Goal: Task Accomplishment & Management: Manage account settings

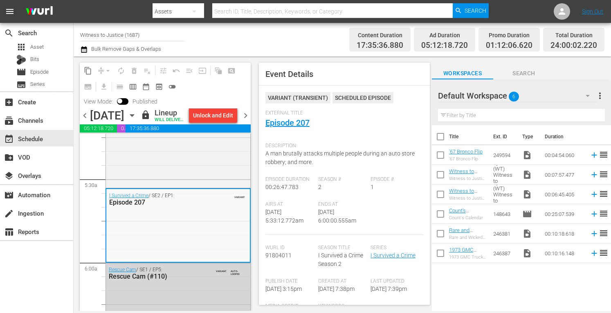
click at [245, 121] on span "chevron_right" at bounding box center [246, 115] width 10 height 10
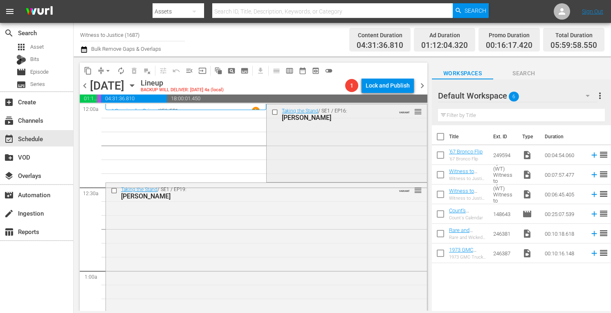
click at [350, 147] on div "Taking the Stand / SE1 / EP16: ROY OLIVER VARIANT reorder" at bounding box center [347, 142] width 160 height 76
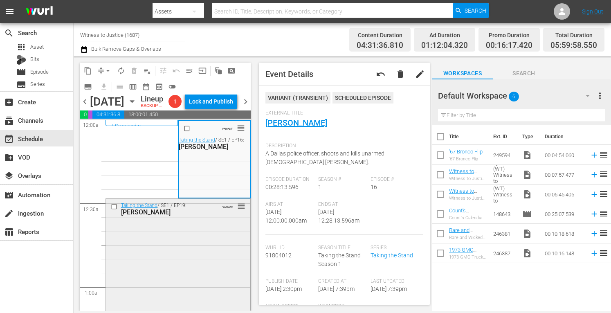
click at [192, 259] on div "Taking the Stand / SE1 / EP19: Henry Segura VARIANT reorder" at bounding box center [178, 273] width 144 height 149
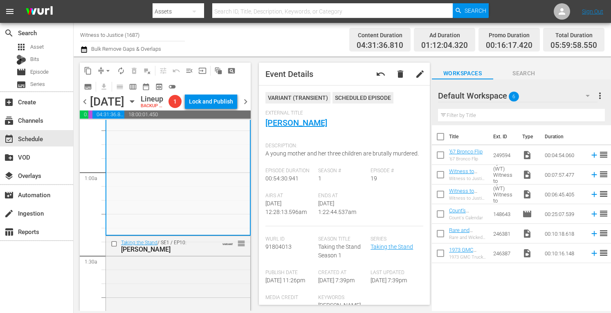
scroll to position [125, 0]
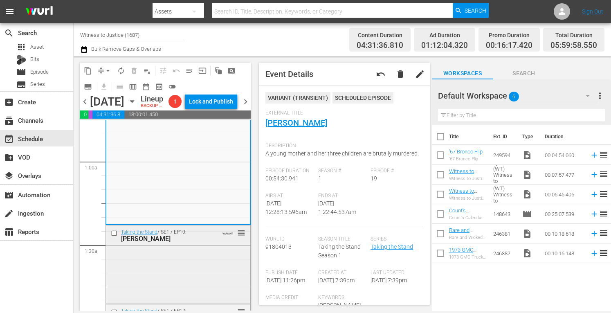
click at [212, 283] on div "Taking the Stand / SE1 / EP10: GEORGE BURCH VARIANT reorder" at bounding box center [178, 263] width 144 height 77
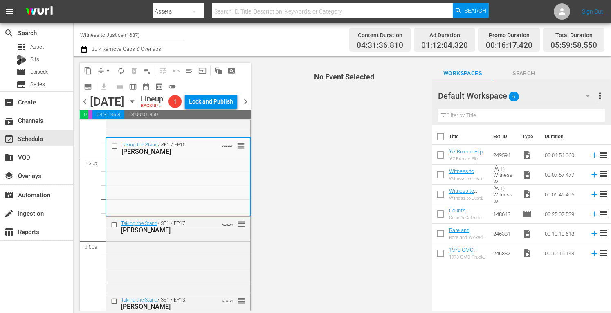
scroll to position [234, 0]
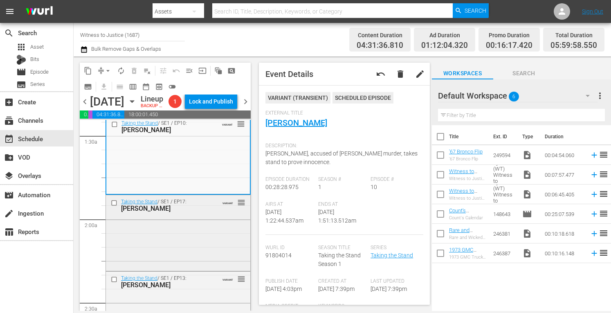
click at [214, 215] on div "Taking the Stand / SE1 / EP17: Jessica Groves VARIANT reorder" at bounding box center [178, 205] width 144 height 20
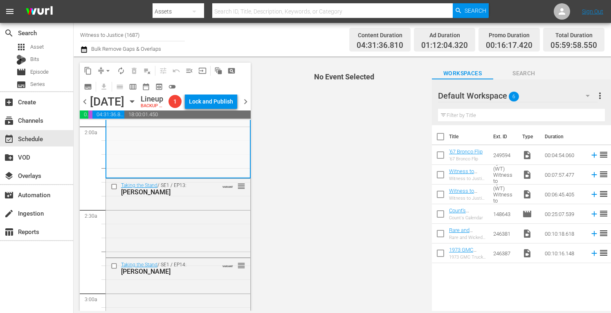
scroll to position [344, 0]
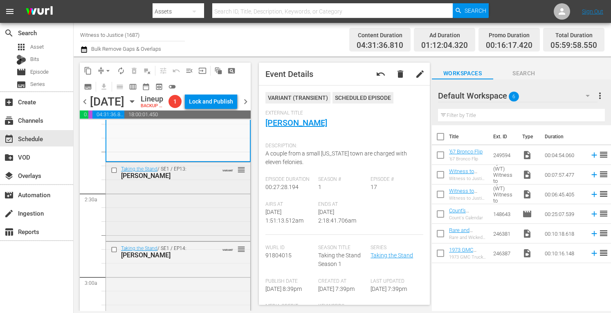
click at [198, 209] on div "Taking the Stand / SE1 / EP13: Claudia Hoerig VARIANT reorder" at bounding box center [178, 200] width 144 height 77
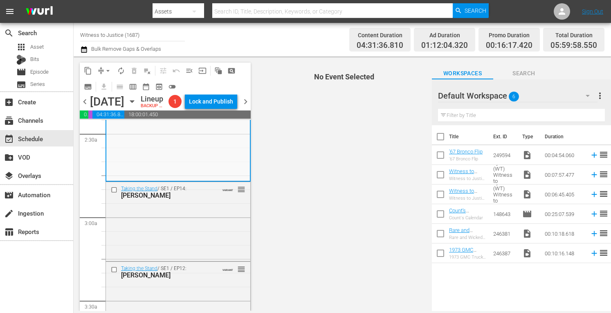
scroll to position [409, 0]
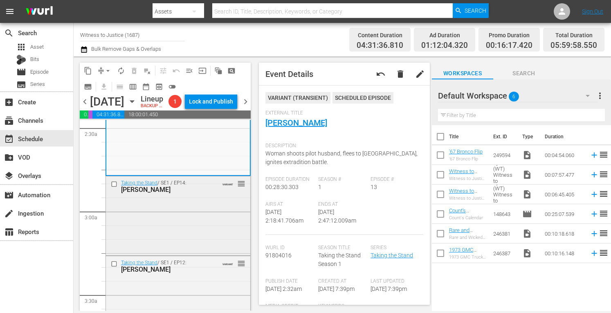
click at [186, 231] on div "Taking the Stand / SE1 / EP14: TODD KENDHAMMER VARIANT reorder" at bounding box center [178, 214] width 144 height 77
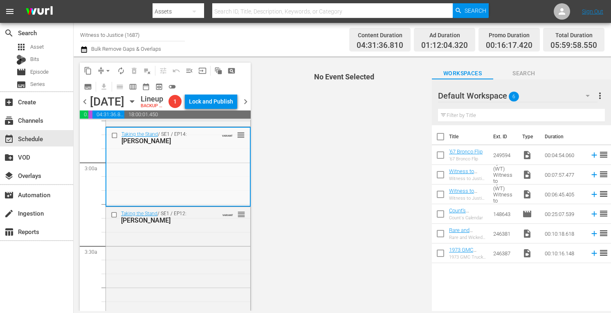
scroll to position [475, 0]
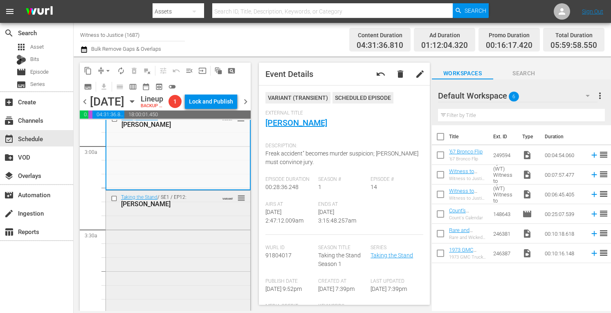
click at [218, 230] on div "Taking the Stand / SE1 / EP12: Katie Magbanua VARIANT reorder" at bounding box center [178, 263] width 144 height 144
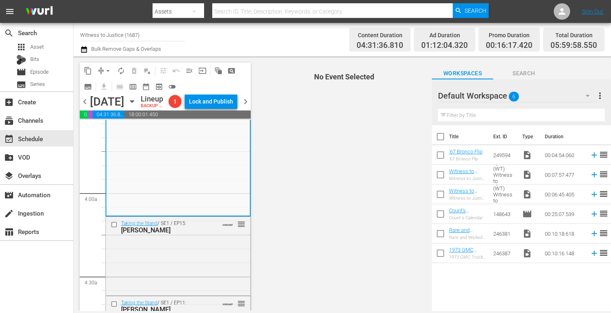
scroll to position [622, 0]
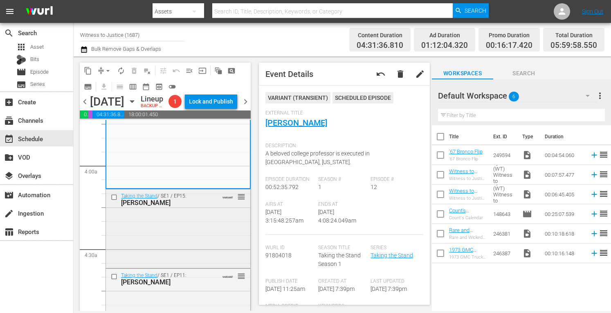
click at [221, 209] on div "Taking the Stand / SE1 / EP15: Lindsay Partin VARIANT reorder" at bounding box center [178, 199] width 144 height 20
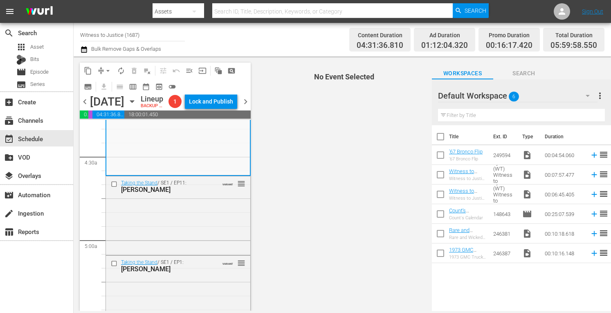
scroll to position [742, 0]
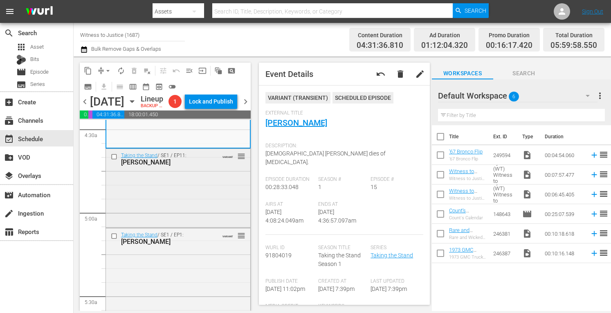
click at [196, 199] on div "Taking the Stand / SE1 / EP11: James Scandirito VARIANT reorder" at bounding box center [178, 187] width 144 height 77
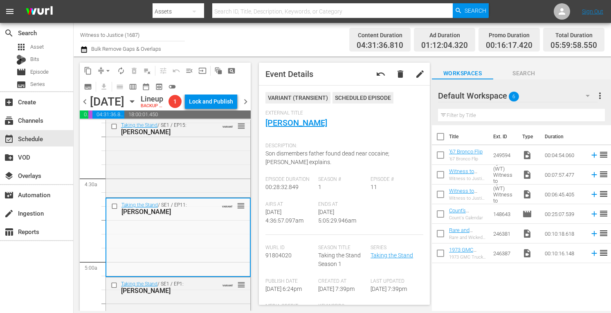
scroll to position [753, 0]
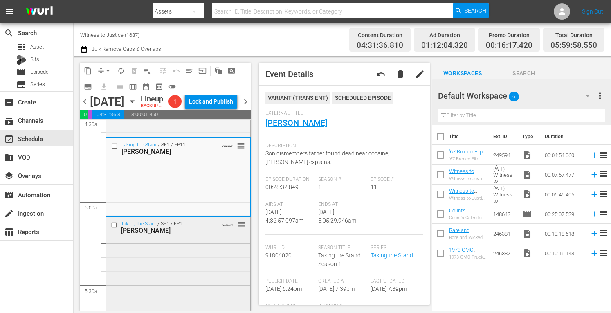
click at [178, 261] on div "Taking the Stand / SE1 / EP1: Jodi Arias VARIANT reorder" at bounding box center [178, 291] width 144 height 149
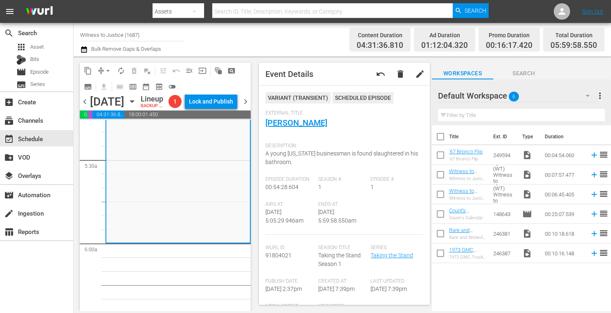
scroll to position [900, 0]
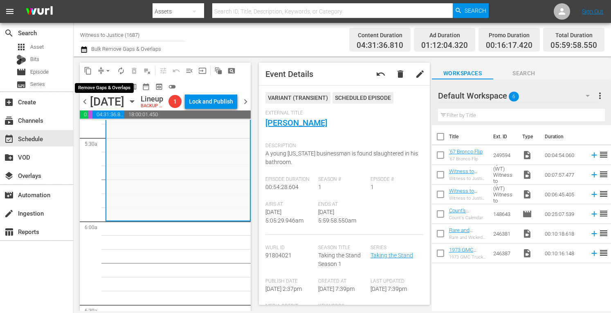
click at [107, 69] on span "arrow_drop_down" at bounding box center [108, 71] width 8 height 8
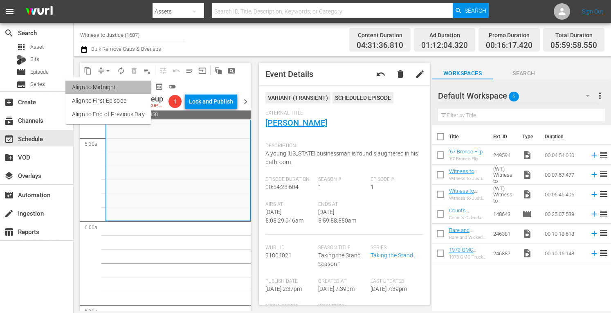
click at [103, 87] on li "Align to Midnight" at bounding box center [108, 88] width 86 height 14
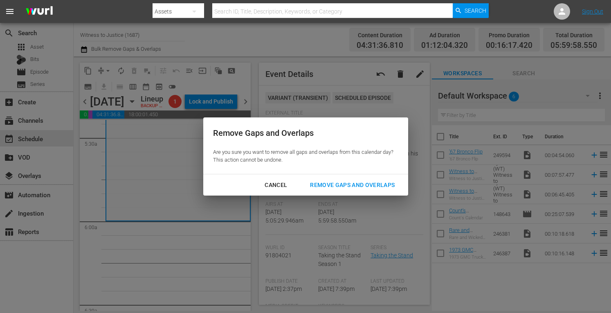
click at [327, 186] on div "Remove Gaps and Overlaps" at bounding box center [353, 185] width 98 height 10
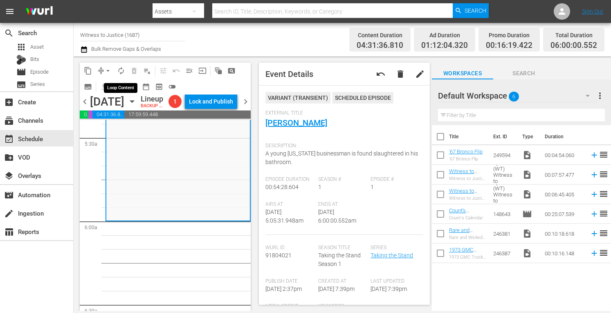
click at [121, 68] on span "autorenew_outlined" at bounding box center [121, 71] width 8 height 8
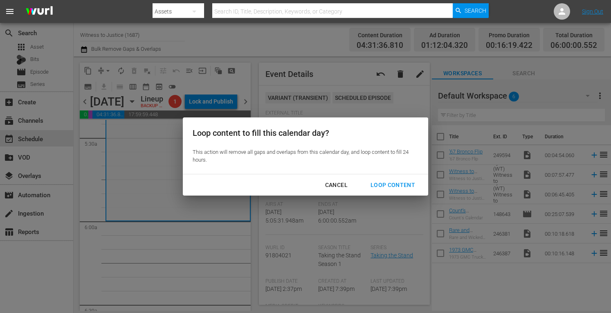
click at [392, 185] on div "Loop Content" at bounding box center [393, 185] width 58 height 10
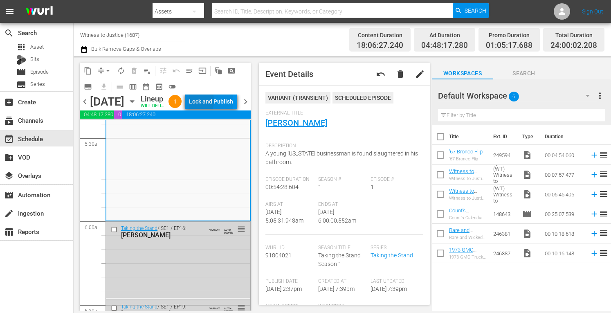
click at [207, 102] on div "Lock and Publish" at bounding box center [211, 101] width 44 height 15
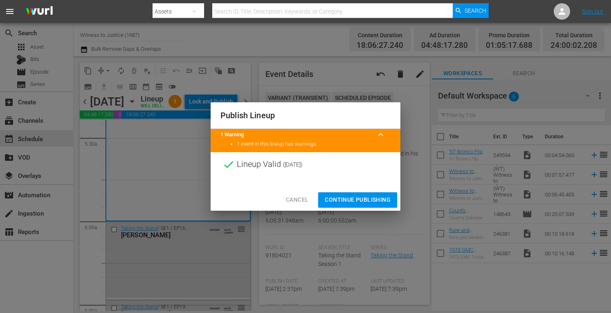
click at [360, 200] on span "Continue Publishing" at bounding box center [358, 200] width 66 height 10
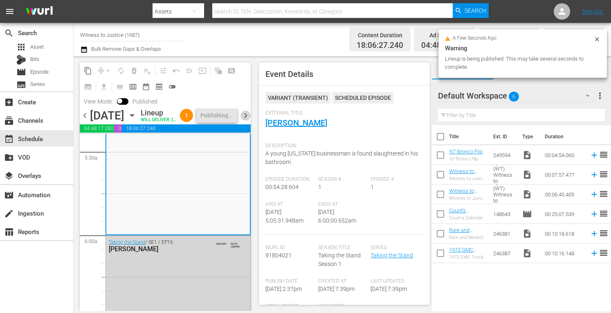
click at [243, 121] on span "chevron_right" at bounding box center [246, 115] width 10 height 10
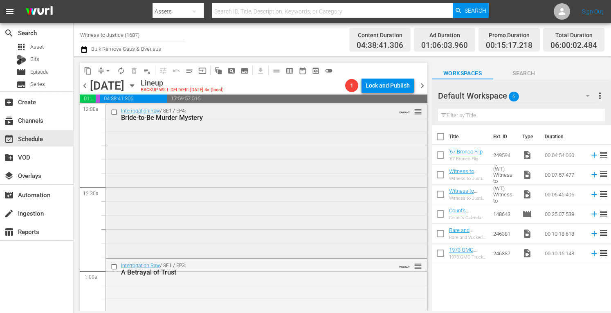
click at [346, 143] on div "Interrogation Raw / SE1 / EP4: Bride-to-Be Murder Mystery VARIANT reorder" at bounding box center [266, 180] width 321 height 152
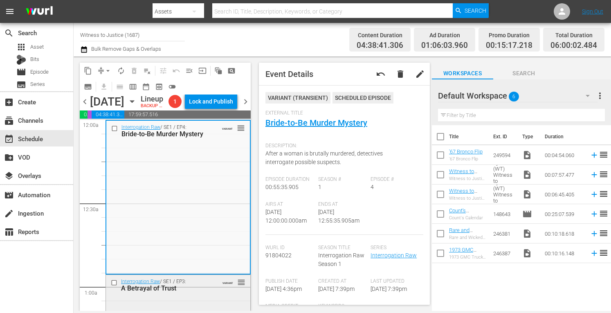
click at [189, 292] on div "A Betrayal of Trust" at bounding box center [166, 288] width 91 height 8
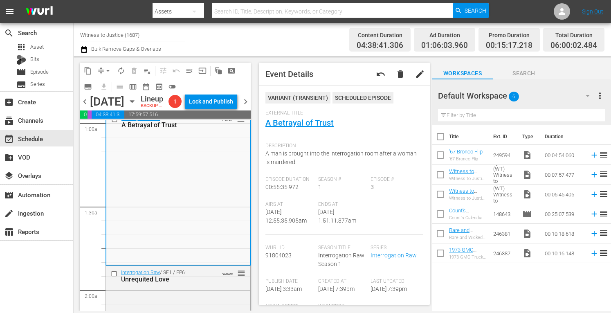
scroll to position [218, 0]
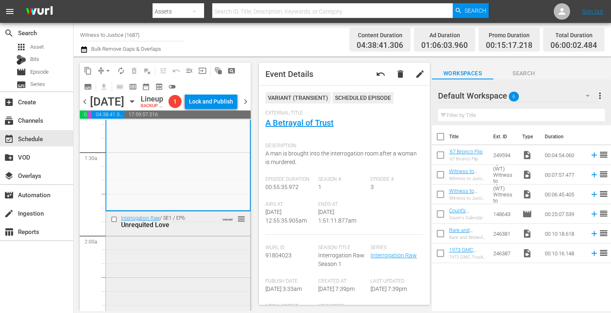
click at [219, 246] on div "Interrogation Raw / SE1 / EP6: Unrequited Love VARIANT reorder" at bounding box center [178, 288] width 144 height 152
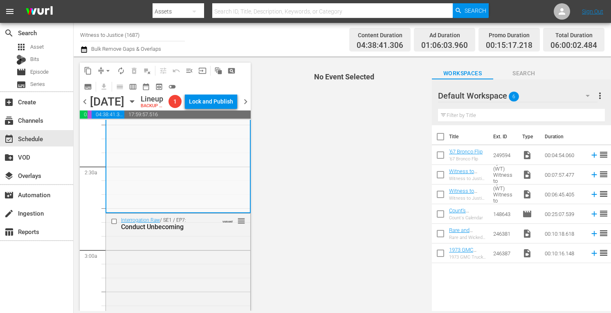
scroll to position [387, 0]
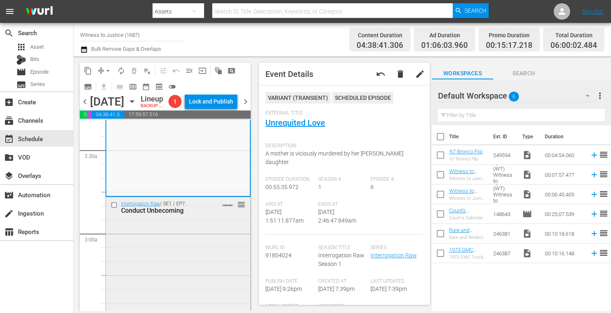
click at [222, 244] on div "Interrogation Raw / SE1 / EP7: Conduct Unbecoming VARIANT reorder" at bounding box center [178, 273] width 144 height 152
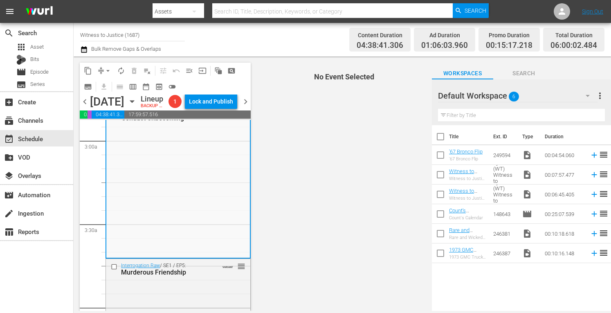
scroll to position [545, 0]
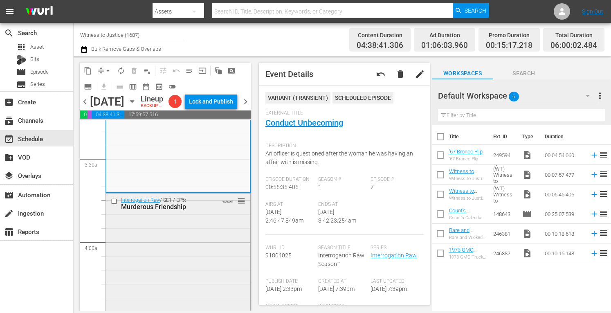
click at [225, 238] on div "Interrogation Raw / SE1 / EP5: Murderous Friendship VARIANT reorder" at bounding box center [178, 268] width 144 height 149
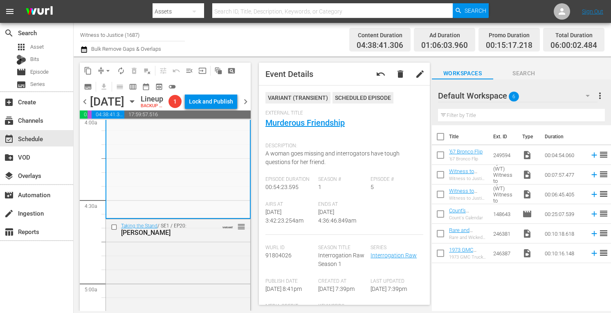
scroll to position [687, 0]
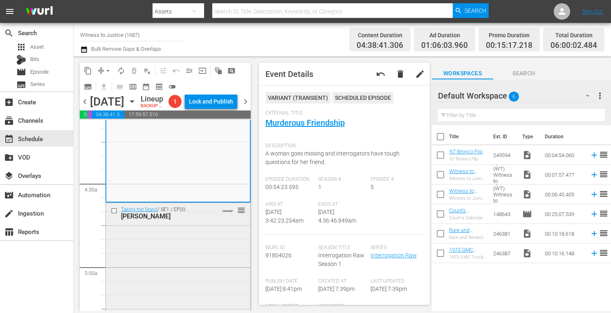
click at [175, 250] on div "Taking the Stand / SE1 / EP20: Tammy Moorer VARIANT reorder" at bounding box center [178, 278] width 144 height 150
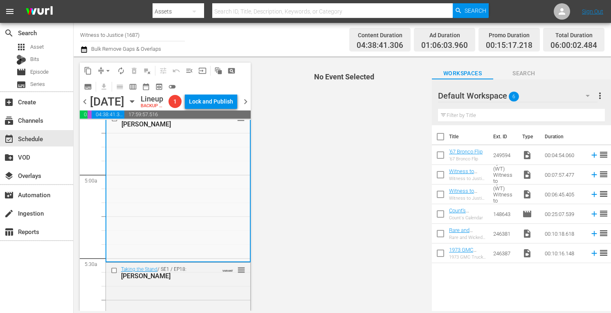
scroll to position [845, 0]
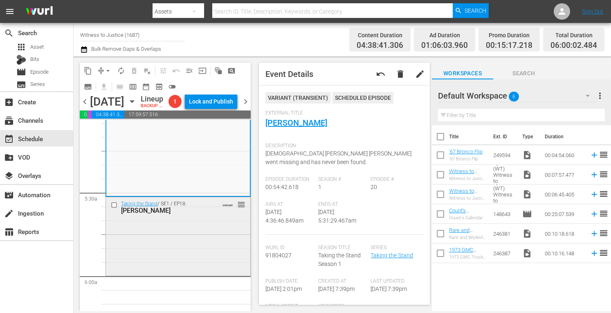
click at [200, 233] on div "Taking the Stand / SE1 / EP18: TODD MULLIS VARIANT reorder" at bounding box center [178, 235] width 144 height 77
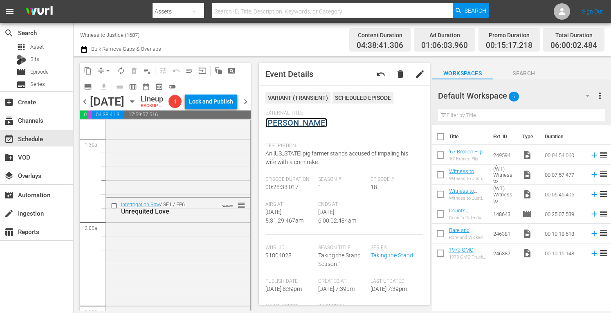
scroll to position [0, 0]
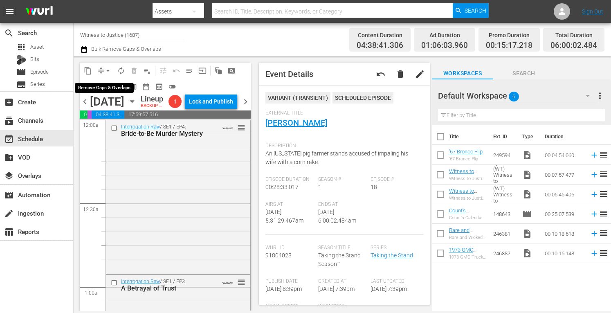
click at [105, 69] on span "arrow_drop_down" at bounding box center [108, 71] width 8 height 8
click at [106, 86] on li "Align to Midnight" at bounding box center [108, 88] width 68 height 14
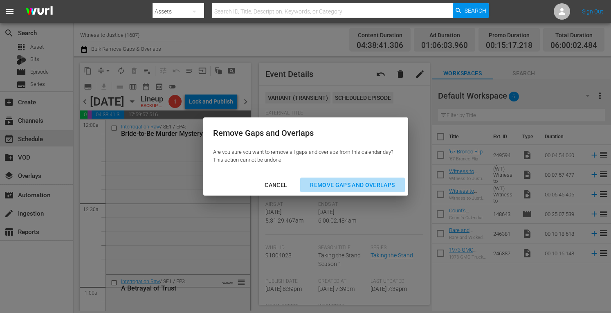
click at [331, 184] on div "Remove Gaps and Overlaps" at bounding box center [353, 185] width 98 height 10
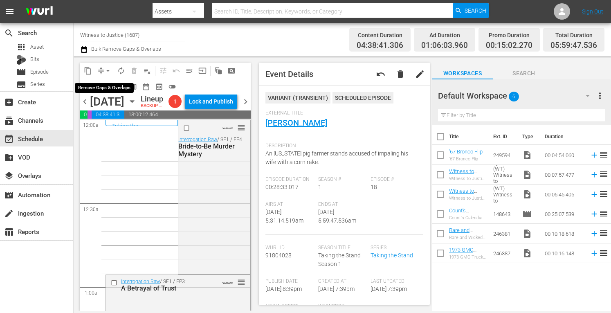
click at [108, 70] on span "arrow_drop_down" at bounding box center [108, 71] width 8 height 8
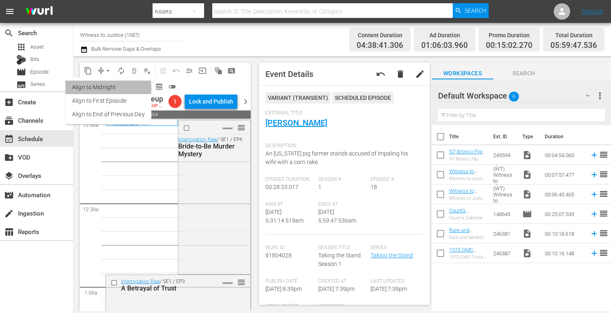
click at [106, 88] on li "Align to Midnight" at bounding box center [108, 88] width 86 height 14
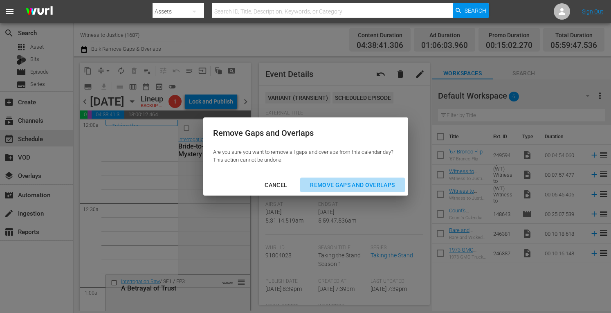
click at [389, 181] on div "Remove Gaps and Overlaps" at bounding box center [353, 185] width 98 height 10
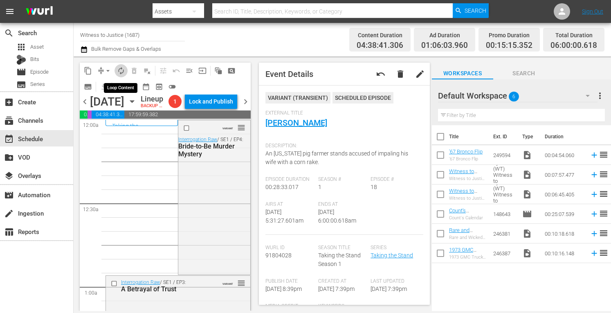
click at [122, 72] on span "autorenew_outlined" at bounding box center [121, 71] width 8 height 8
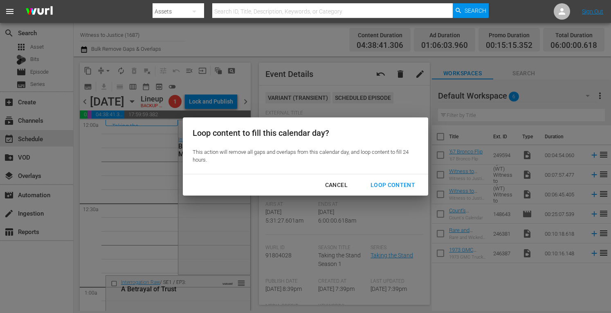
click at [400, 182] on div "Loop Content" at bounding box center [393, 185] width 58 height 10
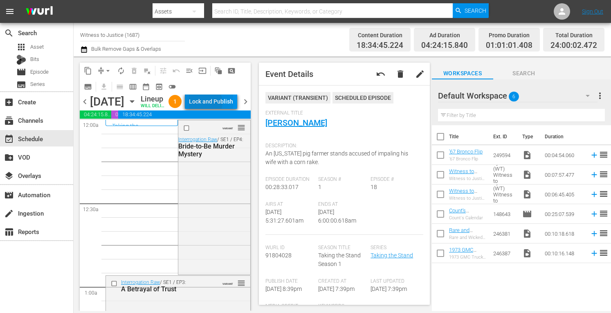
click at [223, 104] on div "Lock and Publish" at bounding box center [211, 101] width 44 height 15
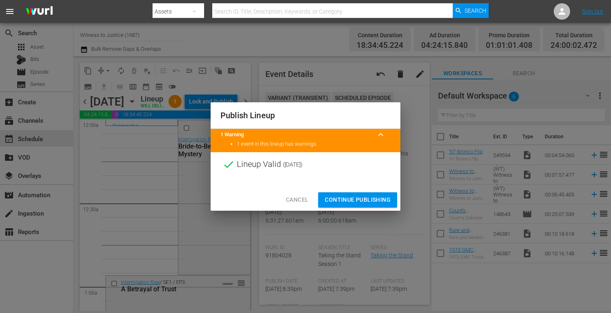
click at [345, 203] on span "Continue Publishing" at bounding box center [358, 200] width 66 height 10
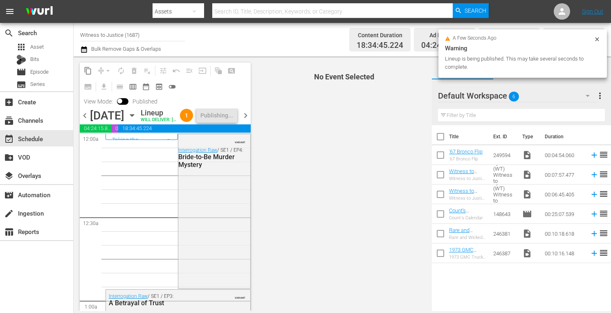
click at [244, 121] on span "chevron_right" at bounding box center [246, 115] width 10 height 10
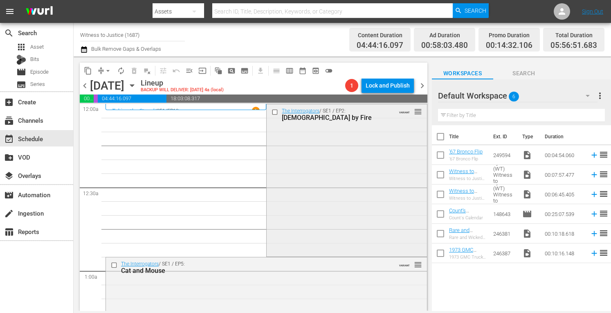
click at [347, 194] on div "The Interrogators / SE1 / EP2: Baptism by Fire VARIANT reorder" at bounding box center [347, 179] width 160 height 150
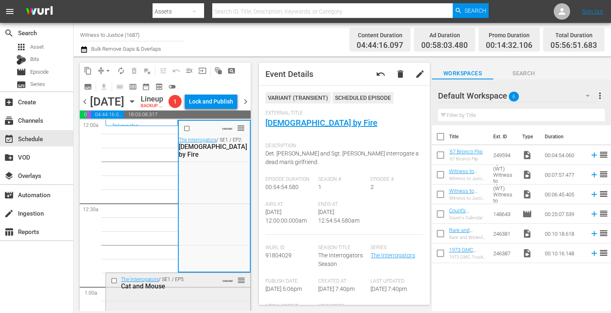
click at [194, 290] on div "Cat and Mouse" at bounding box center [166, 286] width 91 height 8
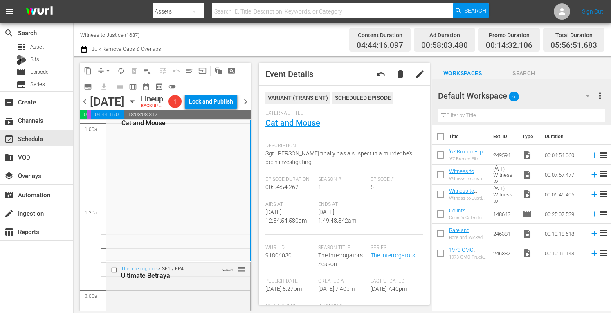
scroll to position [185, 0]
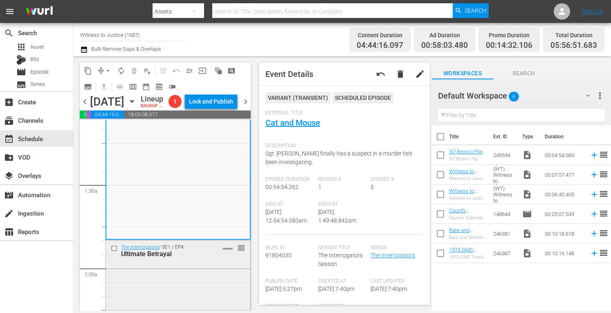
click at [199, 279] on div "The Interrogators / SE1 / EP4: Ultimate Betrayal VARIANT reorder" at bounding box center [178, 316] width 144 height 150
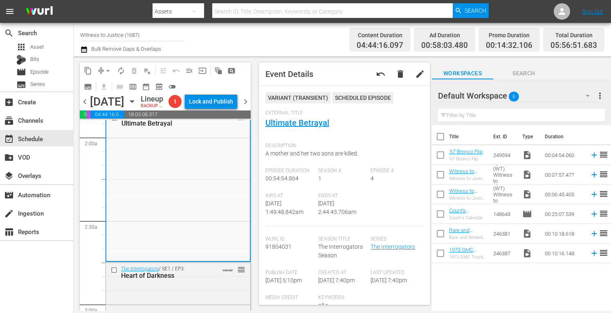
scroll to position [327, 0]
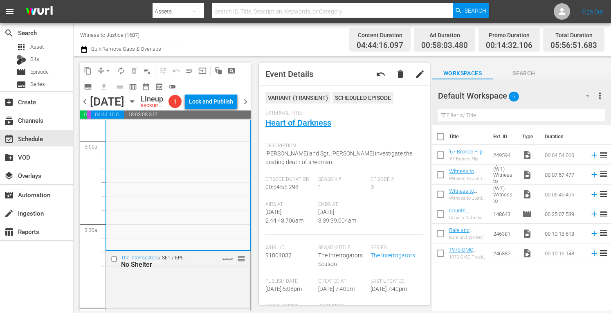
scroll to position [524, 0]
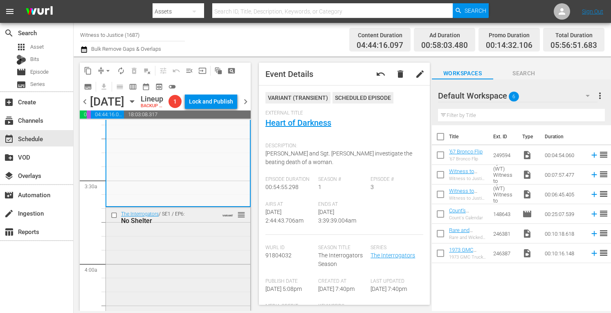
click at [191, 263] on div "The Interrogators / SE1 / EP6: No Shelter VARIANT reorder" at bounding box center [178, 282] width 144 height 151
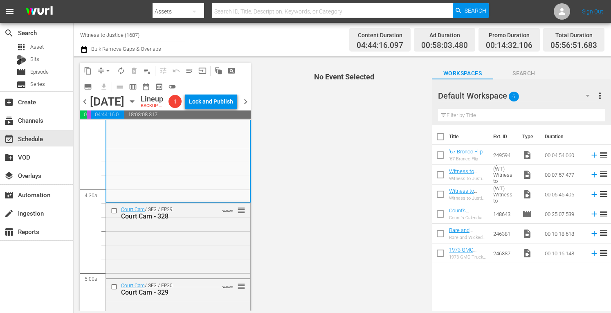
scroll to position [709, 0]
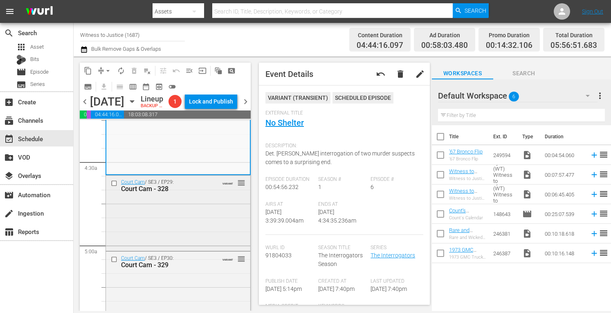
click at [212, 216] on div "Court Cam / SE3 / EP29: Court Cam - 328 VARIANT reorder" at bounding box center [178, 213] width 144 height 74
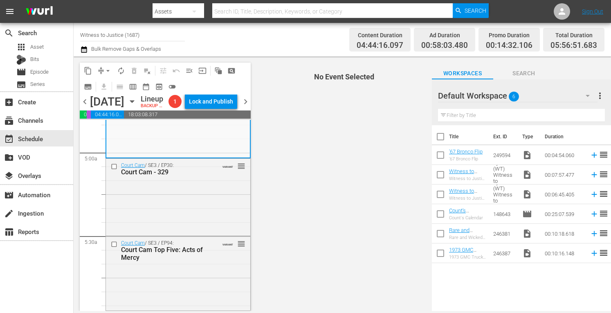
scroll to position [813, 0]
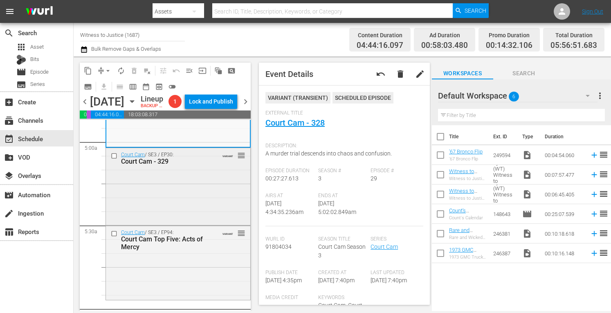
click at [214, 193] on div "Court Cam / SE3 / EP30: Court Cam - 329 VARIANT reorder" at bounding box center [178, 185] width 144 height 75
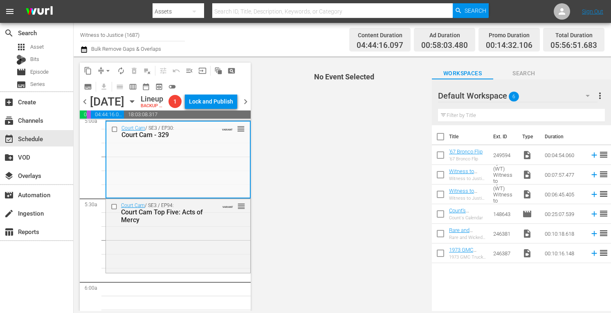
scroll to position [845, 0]
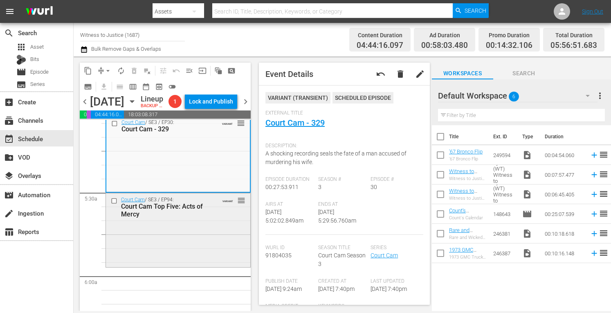
click at [205, 241] on div "Court Cam / SE3 / EP94: Court Cam Top Five: Acts of Mercy VARIANT reorder" at bounding box center [178, 229] width 144 height 72
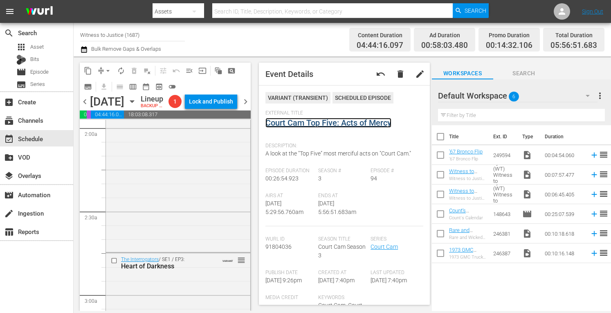
scroll to position [0, 0]
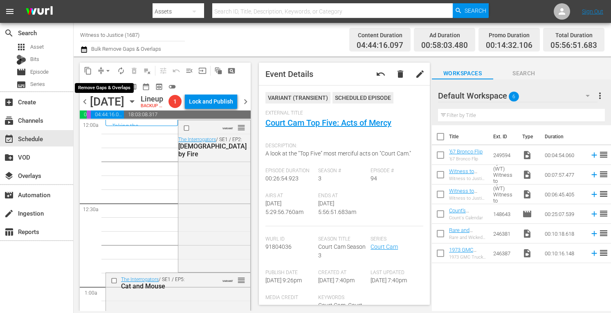
click at [107, 69] on span "arrow_drop_down" at bounding box center [108, 71] width 8 height 8
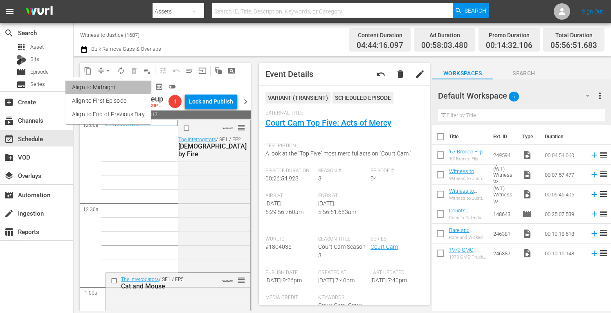
click at [106, 85] on li "Align to Midnight" at bounding box center [108, 88] width 86 height 14
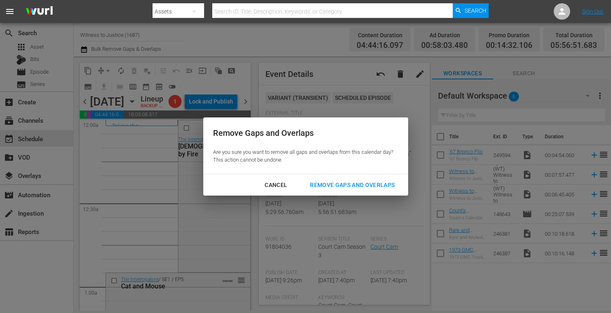
click at [336, 186] on div "Remove Gaps and Overlaps" at bounding box center [353, 185] width 98 height 10
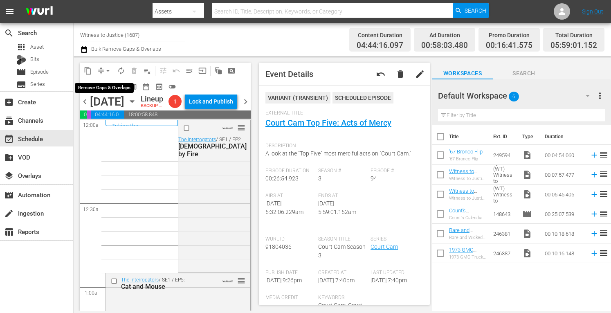
click at [110, 68] on span "arrow_drop_down" at bounding box center [108, 71] width 8 height 8
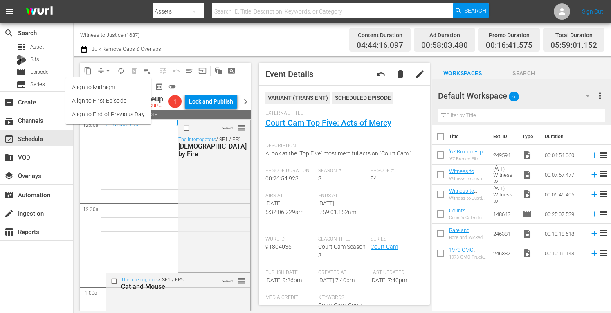
click at [107, 86] on li "Align to Midnight" at bounding box center [108, 88] width 86 height 14
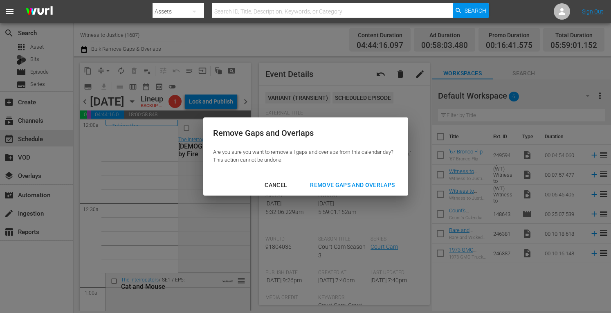
click at [354, 184] on div "Remove Gaps and Overlaps" at bounding box center [353, 185] width 98 height 10
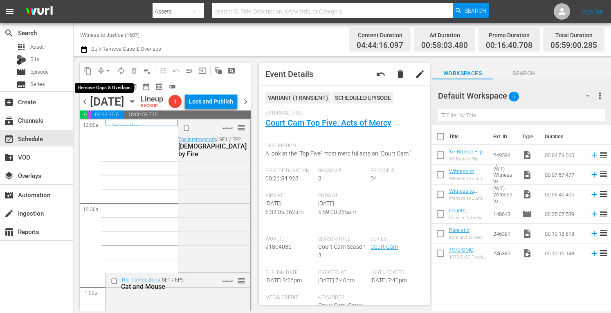
click at [108, 66] on button "arrow_drop_down" at bounding box center [107, 70] width 13 height 13
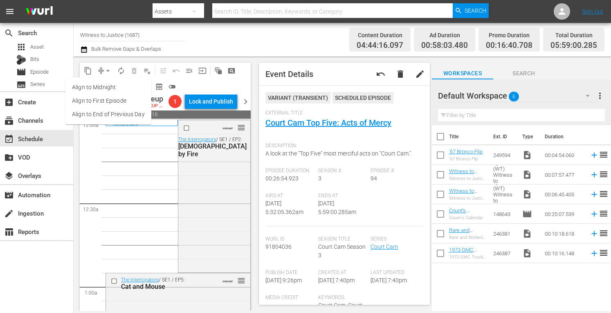
click at [101, 90] on li "Align to Midnight" at bounding box center [108, 88] width 86 height 14
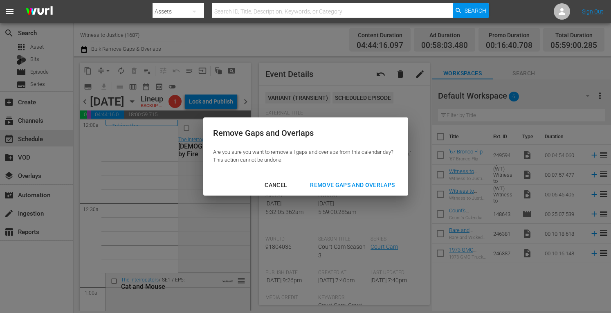
click at [358, 186] on div "Remove Gaps and Overlaps" at bounding box center [353, 185] width 98 height 10
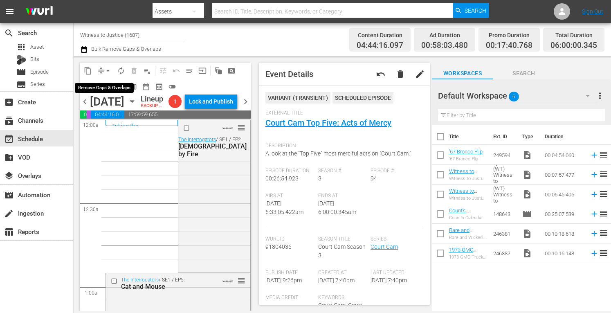
click at [106, 67] on span "arrow_drop_down" at bounding box center [108, 71] width 8 height 8
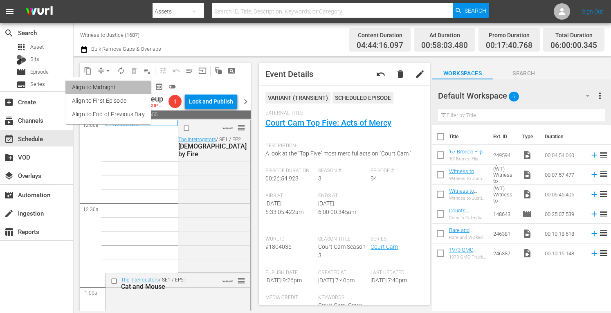
click at [107, 91] on li "Align to Midnight" at bounding box center [108, 88] width 86 height 14
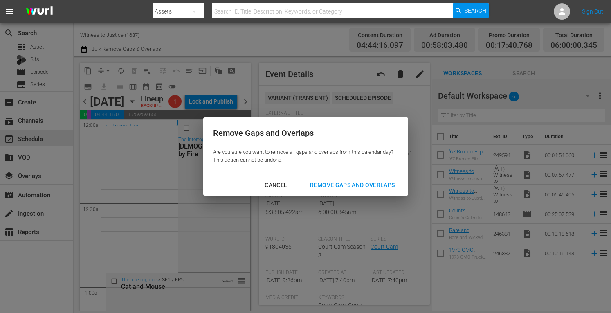
click at [342, 182] on div "Remove Gaps and Overlaps" at bounding box center [353, 185] width 98 height 10
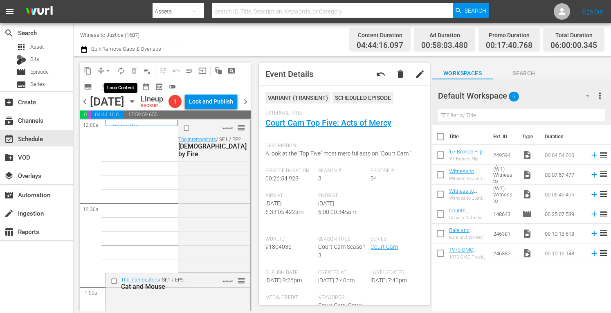
click at [120, 70] on span "autorenew_outlined" at bounding box center [121, 71] width 8 height 8
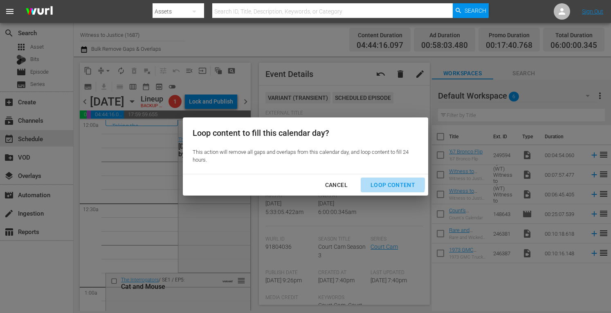
click at [378, 182] on div "Loop Content" at bounding box center [393, 185] width 58 height 10
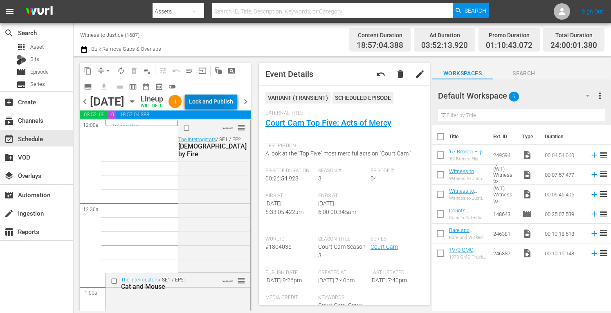
click at [224, 99] on div "Lock and Publish" at bounding box center [211, 101] width 44 height 15
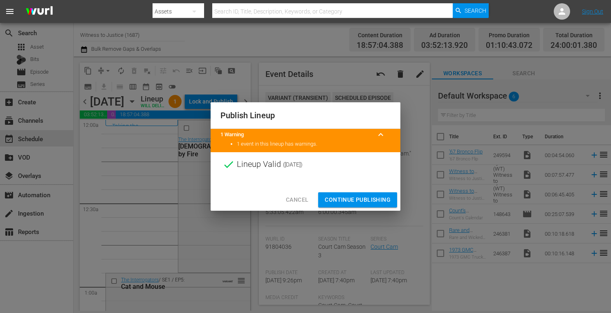
click at [350, 198] on span "Continue Publishing" at bounding box center [358, 200] width 66 height 10
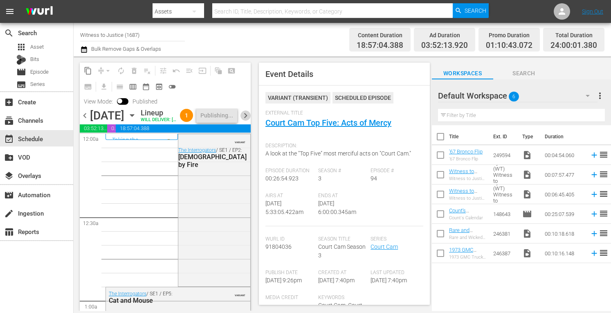
click at [246, 121] on span "chevron_right" at bounding box center [246, 115] width 10 height 10
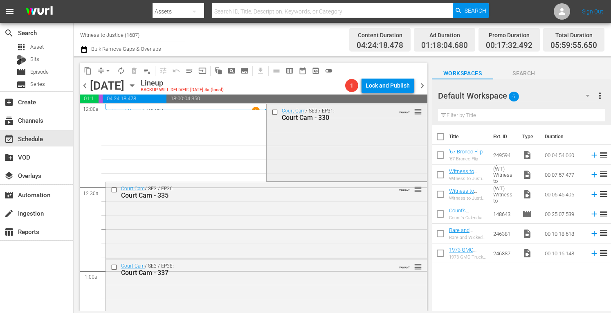
click at [302, 124] on div "Court Cam / SE3 / EP31: Court Cam - 330 VARIANT reorder" at bounding box center [347, 114] width 160 height 20
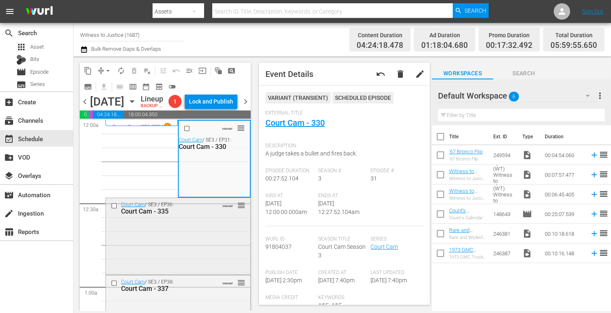
click at [220, 233] on div "Court Cam / SE3 / EP36: Court Cam - 335 VARIANT reorder" at bounding box center [178, 235] width 144 height 75
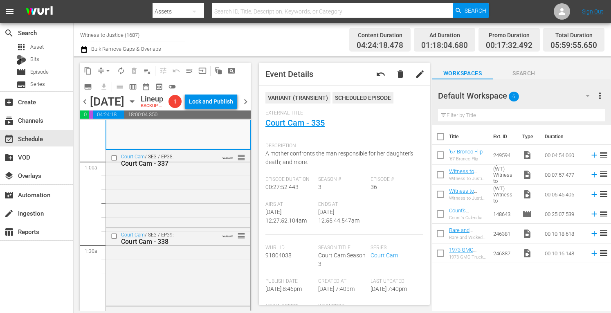
scroll to position [153, 0]
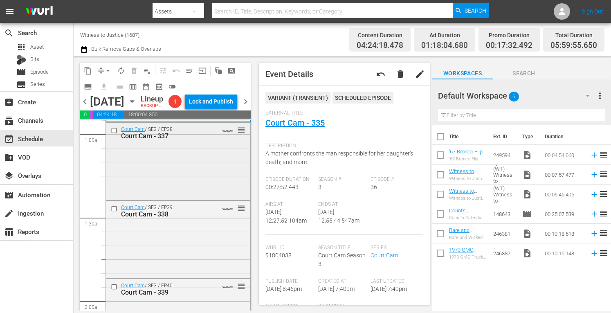
click at [197, 190] on div "Court Cam / SE3 / EP38: Court Cam - 337 VARIANT reorder" at bounding box center [178, 161] width 144 height 76
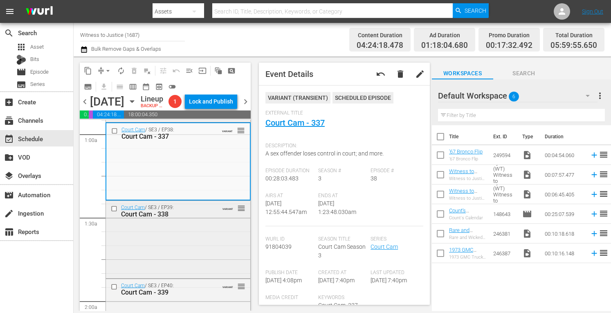
click at [224, 242] on div "Court Cam / SE3 / EP39: Court Cam - 338 VARIANT reorder" at bounding box center [178, 239] width 144 height 76
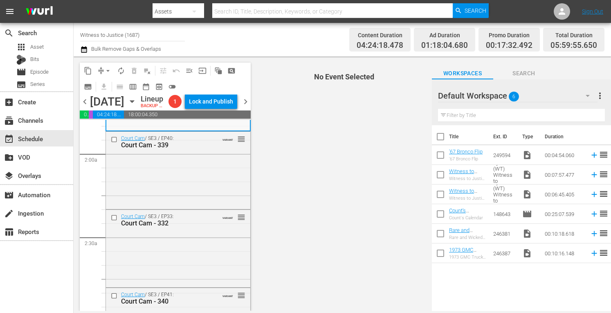
scroll to position [284, 0]
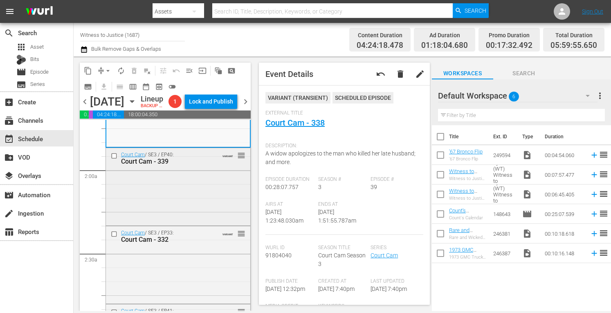
click at [209, 208] on div "Court Cam / SE3 / EP40: Court Cam - 339 VARIANT reorder" at bounding box center [178, 186] width 144 height 76
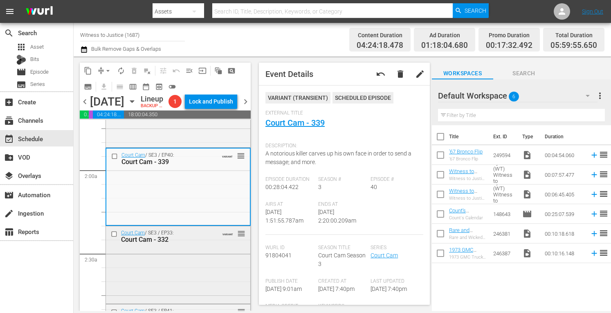
click at [187, 276] on div "Court Cam / SE3 / EP33: Court Cam - 332 VARIANT reorder" at bounding box center [178, 264] width 144 height 76
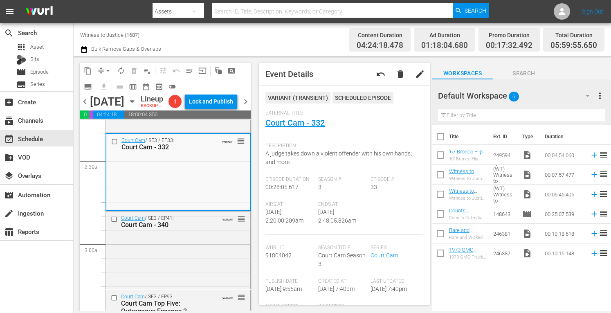
scroll to position [398, 0]
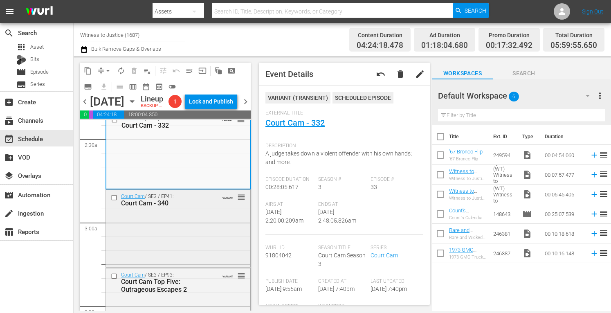
click at [218, 226] on div "Court Cam / SE3 / EP41: Court Cam - 340 VARIANT reorder" at bounding box center [178, 228] width 144 height 76
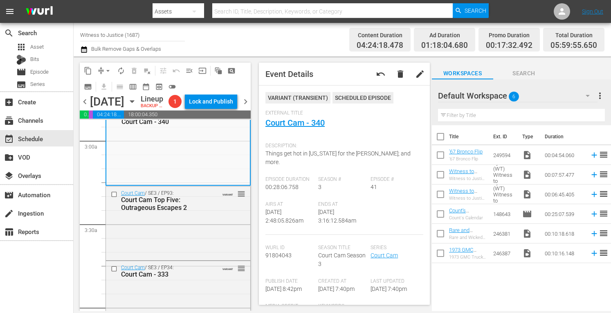
scroll to position [496, 0]
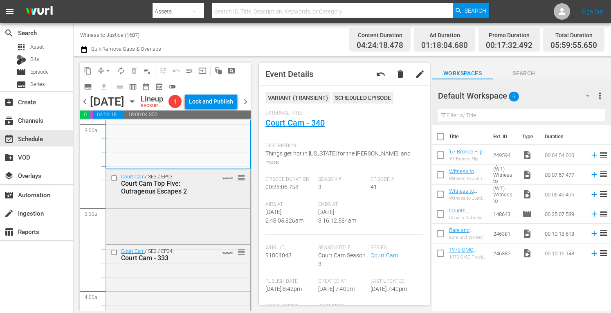
click at [229, 198] on div "Court Cam / SE3 / EP93: Court Cam Top Five: Outrageous Escapes 2 VARIANT reorder" at bounding box center [178, 184] width 144 height 28
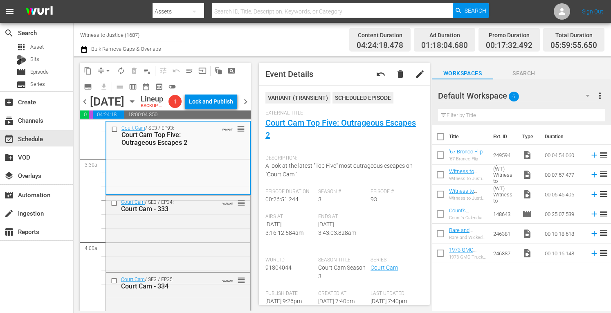
scroll to position [562, 0]
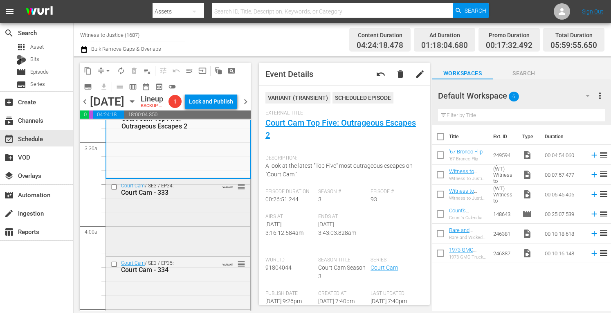
click at [212, 228] on div "Court Cam / SE3 / EP34: Court Cam - 333 VARIANT reorder" at bounding box center [178, 216] width 144 height 75
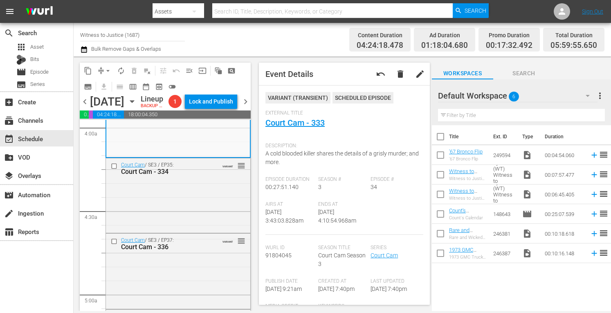
scroll to position [676, 0]
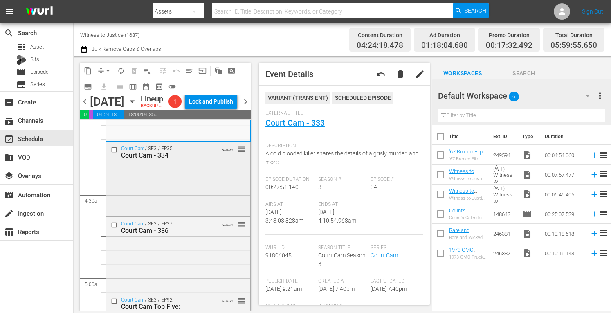
click at [210, 186] on div "Court Cam / SE3 / EP35: Court Cam - 334 VARIANT reorder" at bounding box center [178, 178] width 144 height 73
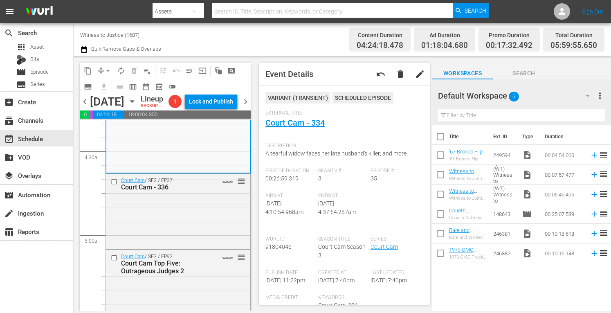
scroll to position [725, 0]
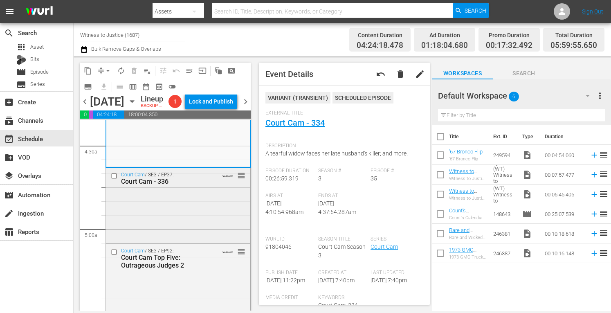
click at [217, 209] on div "Court Cam / SE3 / EP37: Court Cam - 336 VARIANT reorder" at bounding box center [178, 205] width 144 height 74
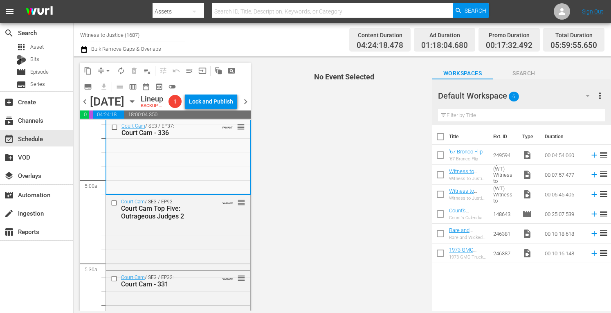
scroll to position [791, 0]
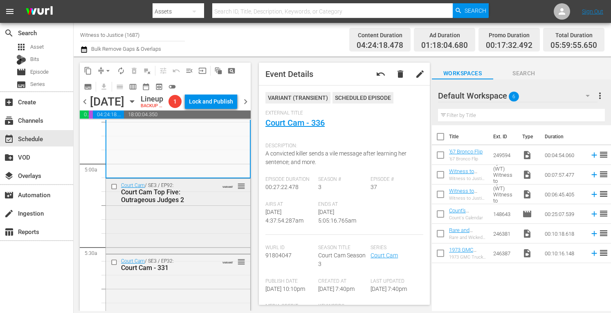
click at [218, 207] on div "Court Cam / SE3 / EP92: Court Cam Top Five: Outrageous Judges 2 VARIANT reorder" at bounding box center [178, 193] width 144 height 28
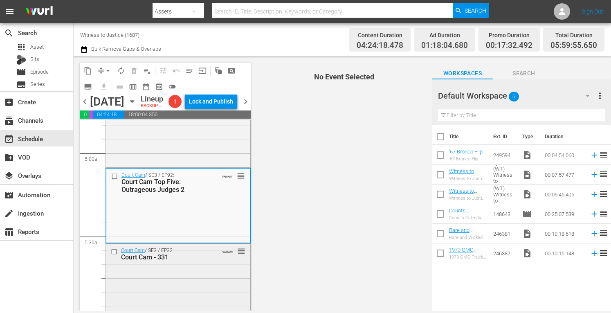
click at [244, 307] on div "Court Cam / SE3 / EP32: Court Cam - 331 VARIANT reorder" at bounding box center [178, 281] width 145 height 76
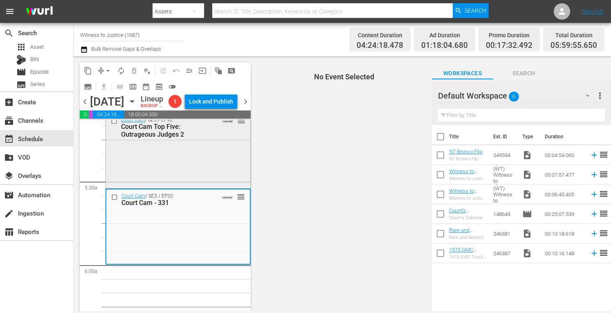
click at [212, 175] on div "Court Cam / SE3 / EP92: Court Cam Top Five: Outrageous Judges 2 VARIANT reorder" at bounding box center [178, 149] width 144 height 73
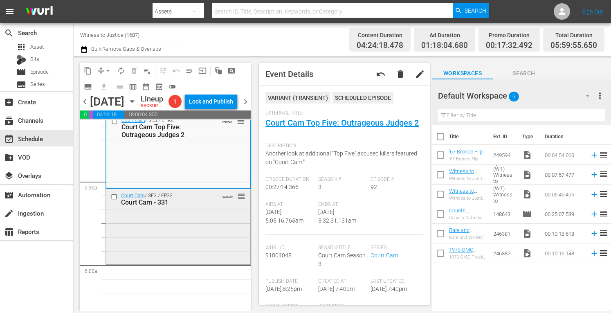
click at [220, 231] on div "Court Cam / SE3 / EP32: Court Cam - 331 VARIANT reorder" at bounding box center [178, 226] width 144 height 74
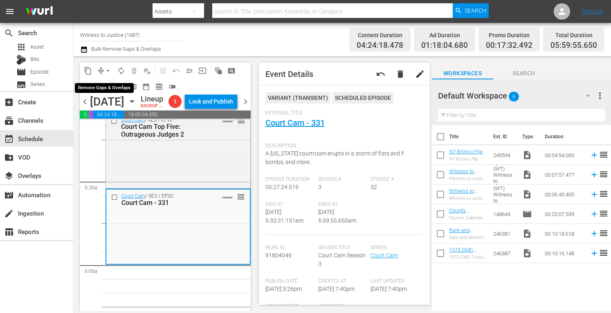
click at [108, 70] on span "arrow_drop_down" at bounding box center [108, 71] width 8 height 8
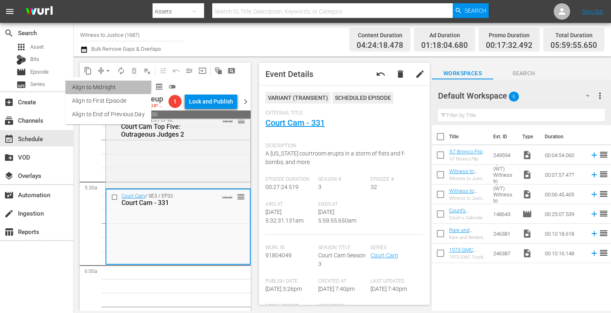
click at [108, 84] on li "Align to Midnight" at bounding box center [108, 88] width 86 height 14
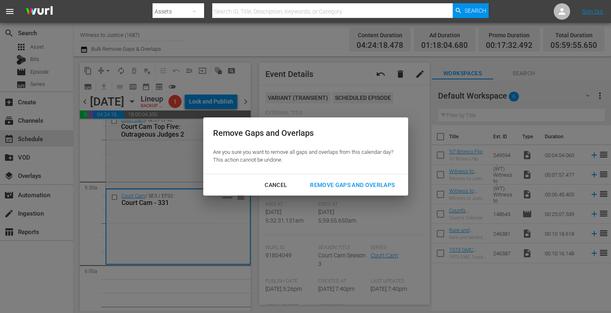
click at [340, 189] on div "Remove Gaps and Overlaps" at bounding box center [353, 185] width 98 height 10
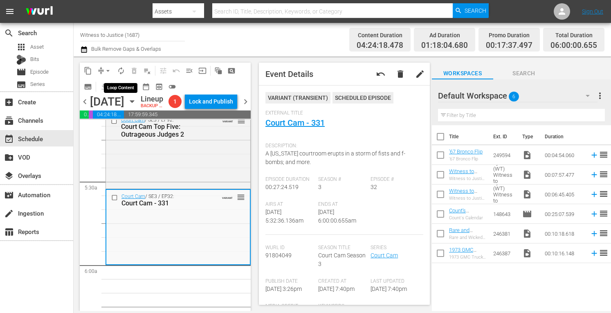
click at [120, 68] on span "autorenew_outlined" at bounding box center [121, 71] width 8 height 8
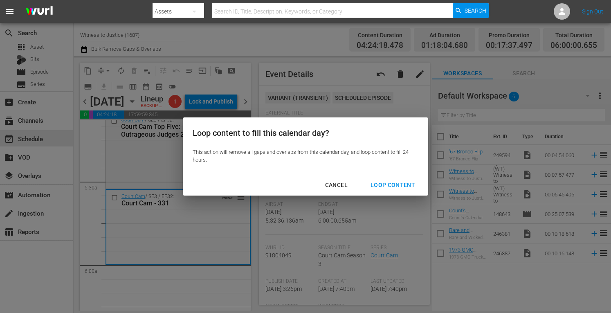
click at [386, 185] on div "Loop Content" at bounding box center [393, 185] width 58 height 10
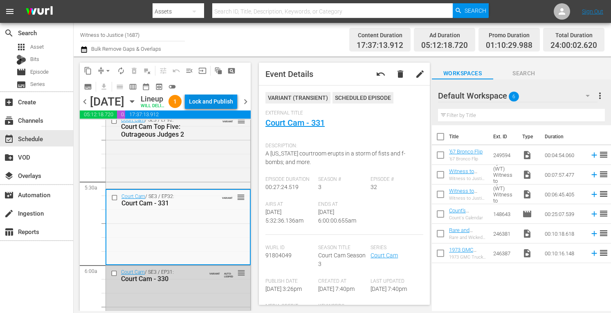
click at [224, 102] on div "Lock and Publish" at bounding box center [211, 101] width 44 height 15
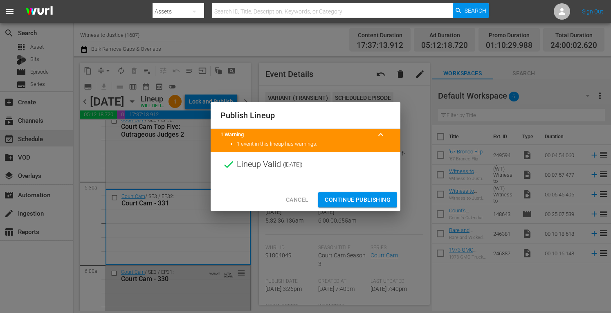
click at [356, 200] on span "Continue Publishing" at bounding box center [358, 200] width 66 height 10
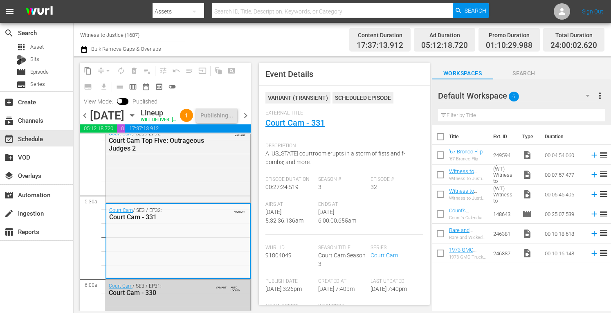
click at [137, 120] on icon "button" at bounding box center [132, 115] width 9 height 9
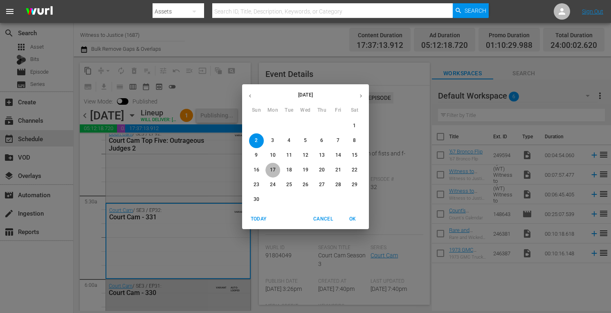
click at [271, 169] on p "17" at bounding box center [273, 170] width 6 height 7
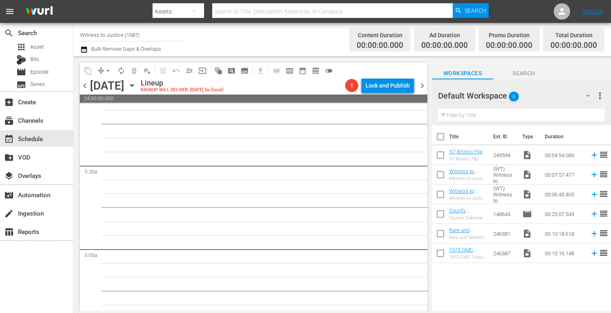
click at [428, 86] on div "content_copy compress arrow_drop_down autorenew_outlined delete_forever_outline…" at bounding box center [252, 183] width 356 height 254
click at [423, 86] on span "chevron_right" at bounding box center [422, 86] width 10 height 10
click at [89, 86] on span "chevron_left" at bounding box center [85, 86] width 10 height 10
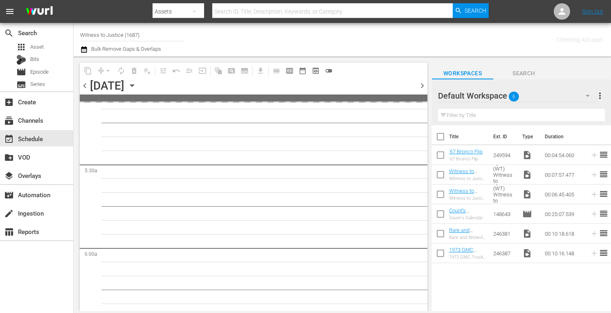
click at [86, 87] on span "chevron_left" at bounding box center [85, 86] width 10 height 10
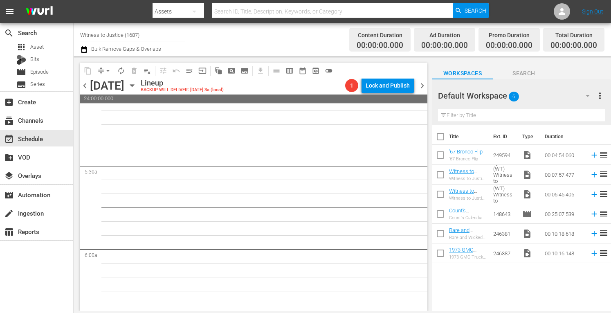
click at [86, 87] on span "chevron_left" at bounding box center [85, 86] width 10 height 10
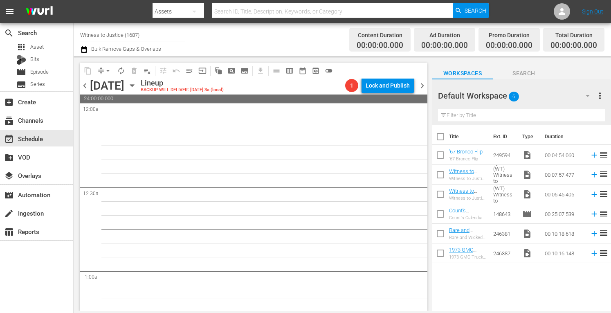
click at [137, 83] on icon "button" at bounding box center [132, 85] width 9 height 9
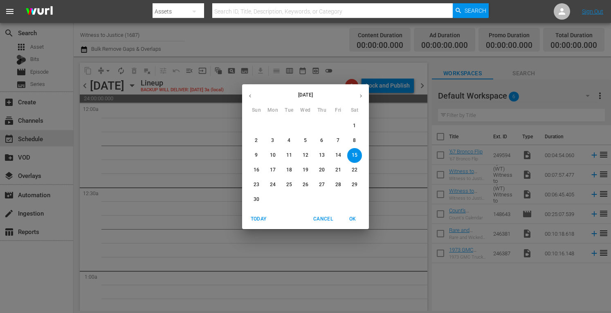
click at [250, 95] on icon "button" at bounding box center [250, 96] width 6 height 6
click at [271, 156] on p "13" at bounding box center [273, 155] width 6 height 7
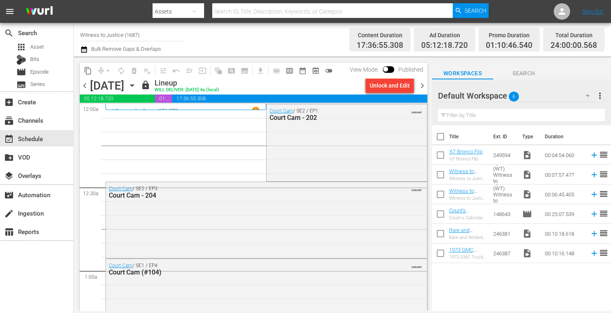
click at [134, 85] on icon "button" at bounding box center [132, 86] width 4 height 2
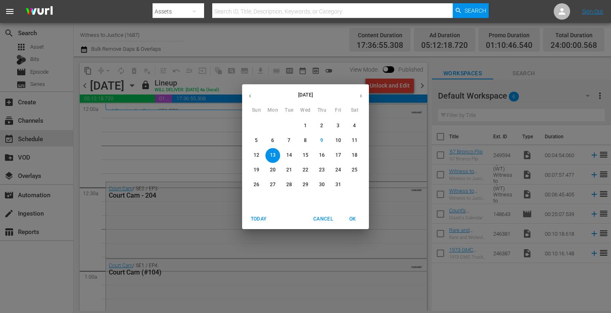
click at [276, 169] on span "20" at bounding box center [273, 170] width 15 height 7
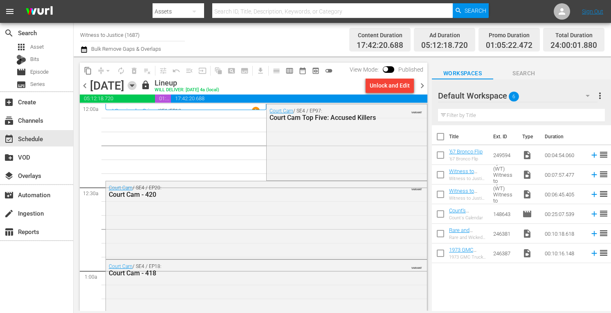
click at [137, 84] on icon "button" at bounding box center [132, 85] width 9 height 9
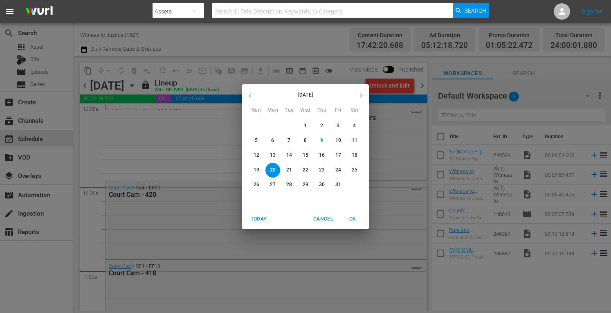
click at [274, 184] on p "27" at bounding box center [273, 184] width 6 height 7
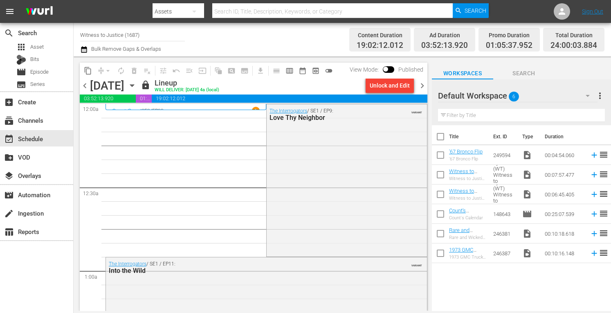
click at [146, 38] on input "Witness to Justice (1687)" at bounding box center [132, 35] width 105 height 20
type input "W"
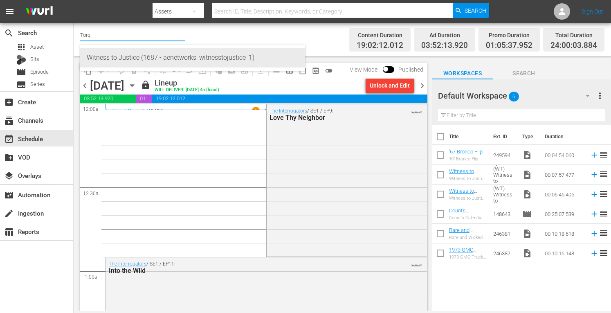
click at [130, 55] on div "Witness to Justice (1687 - aenetworks_witnesstojustice_1)" at bounding box center [193, 58] width 212 height 20
type input "Witness to Justice (1687 - aenetworks_witnesstojustice_1)"
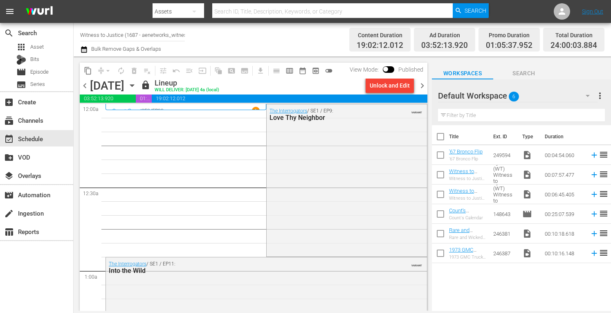
click at [194, 29] on div "Channel Title Witness to Justice (1687 - aenetworks_witnesstojustice_1) Bulk Re…" at bounding box center [213, 39] width 266 height 29
click at [187, 29] on div "Channel Title Witness to Justice (1687 - aenetworks_witnesstojustice_1) Bulk Re…" at bounding box center [213, 39] width 266 height 29
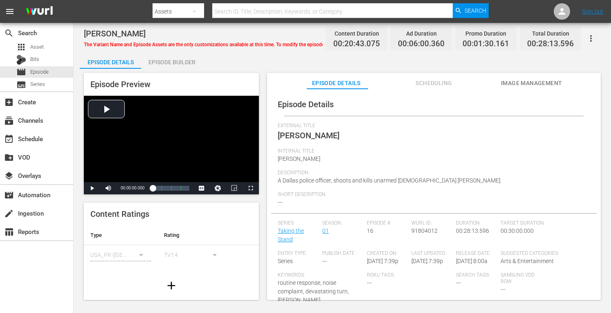
click at [180, 61] on div "Episode Builder" at bounding box center [171, 62] width 61 height 20
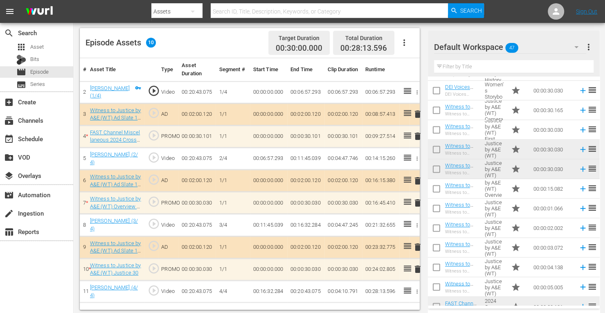
scroll to position [706, 0]
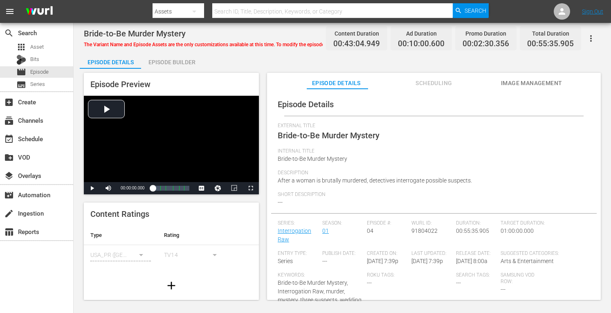
click at [177, 62] on div "Episode Builder" at bounding box center [171, 62] width 61 height 20
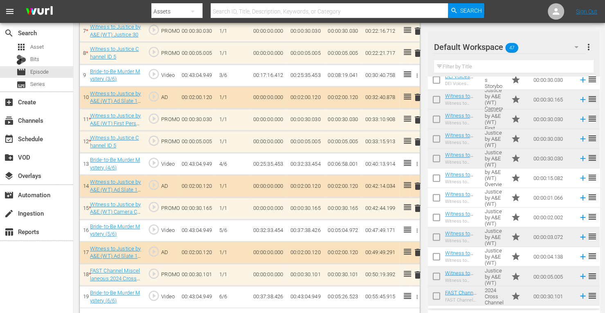
scroll to position [381, 0]
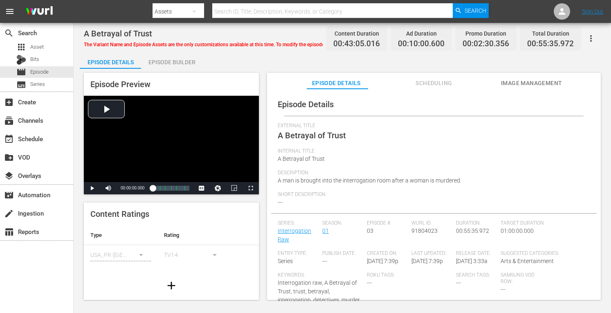
click at [185, 61] on div "Episode Builder" at bounding box center [171, 62] width 61 height 20
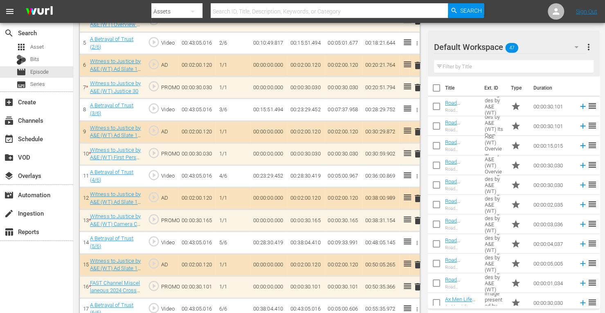
scroll to position [336, 0]
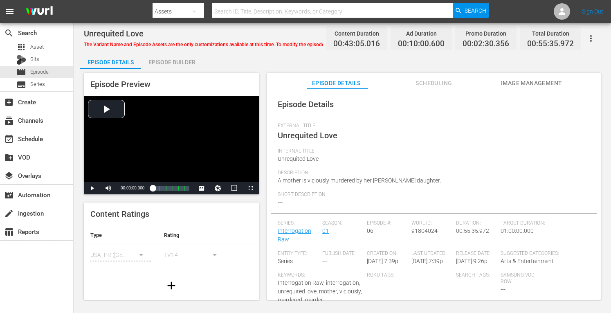
click at [184, 59] on div "Episode Builder" at bounding box center [171, 62] width 61 height 20
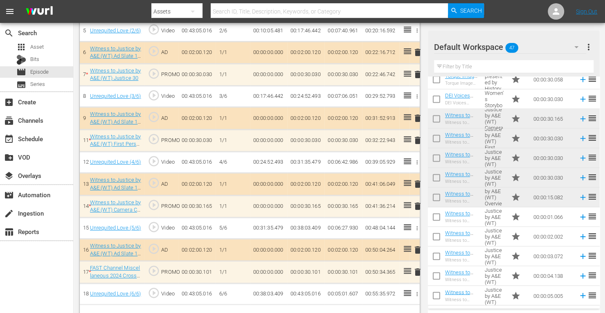
scroll to position [336, 0]
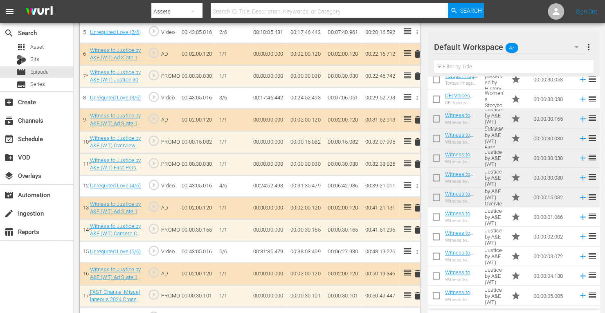
click at [417, 162] on span "delete" at bounding box center [418, 164] width 10 height 10
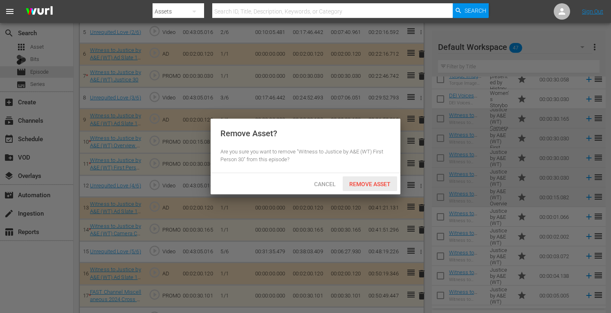
click at [381, 183] on span "Remove Asset" at bounding box center [370, 184] width 54 height 7
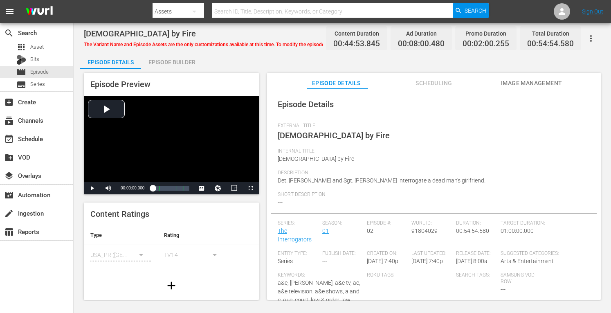
click at [177, 63] on div "Episode Builder" at bounding box center [171, 62] width 61 height 20
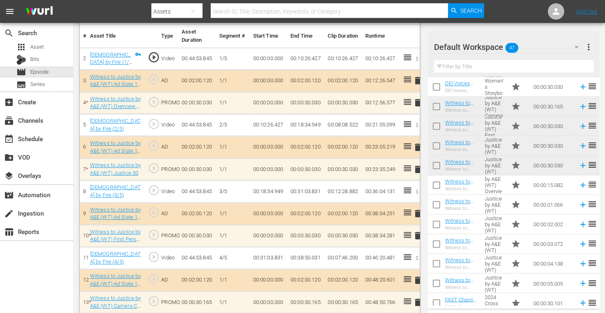
scroll to position [714, 0]
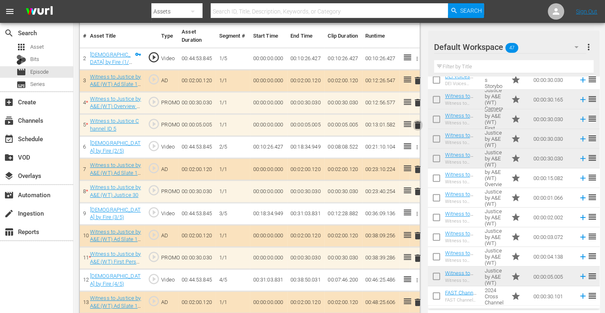
click at [417, 126] on span "delete" at bounding box center [418, 125] width 10 height 10
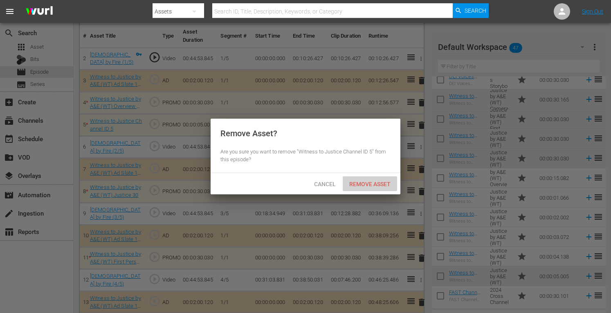
click at [376, 180] on div "Remove Asset" at bounding box center [370, 183] width 54 height 15
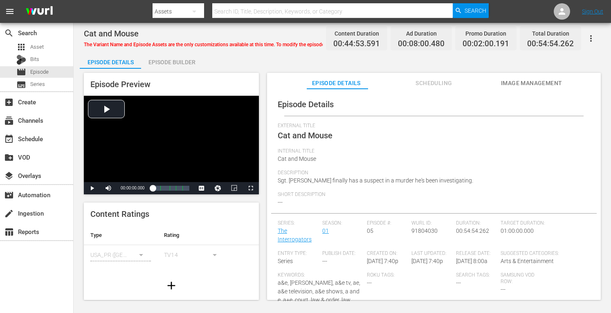
click at [178, 60] on div "Episode Builder" at bounding box center [171, 62] width 61 height 20
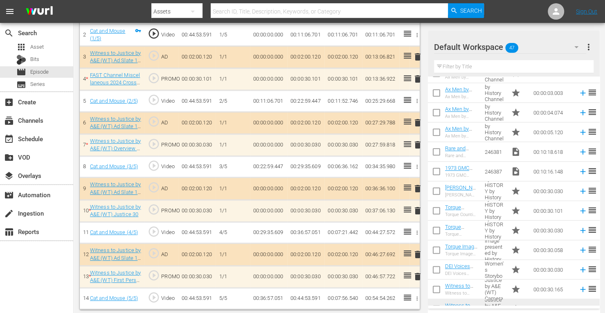
scroll to position [714, 0]
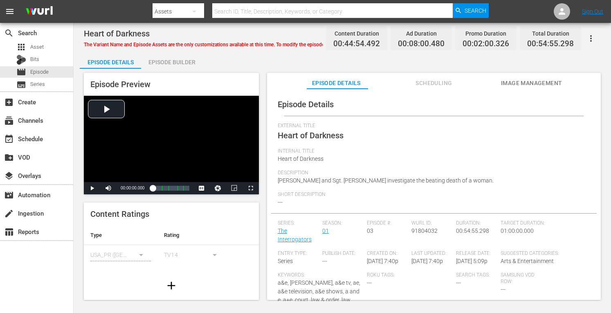
click at [187, 59] on div "Episode Builder" at bounding box center [171, 62] width 61 height 20
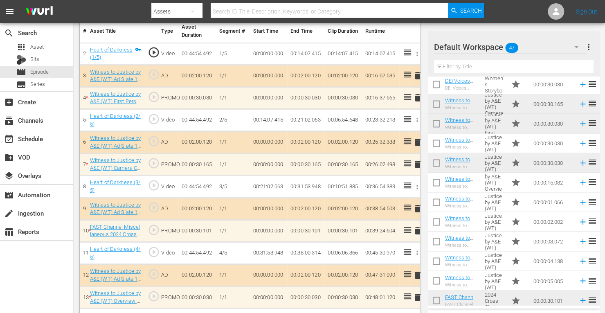
scroll to position [714, 0]
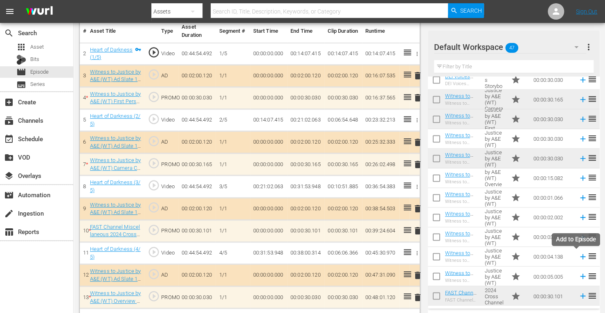
click at [579, 254] on icon at bounding box center [583, 256] width 9 height 9
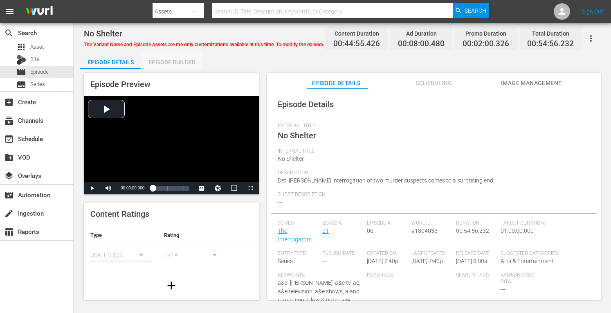
click at [182, 59] on div "Episode Builder" at bounding box center [171, 62] width 61 height 20
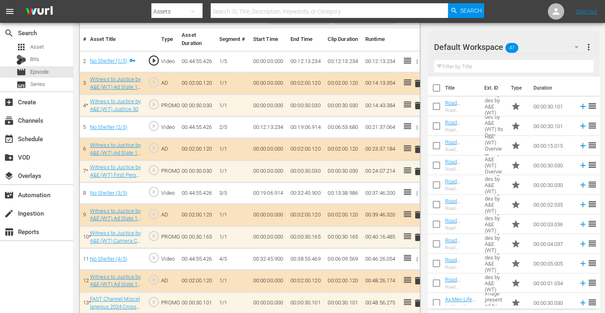
scroll to position [241, 0]
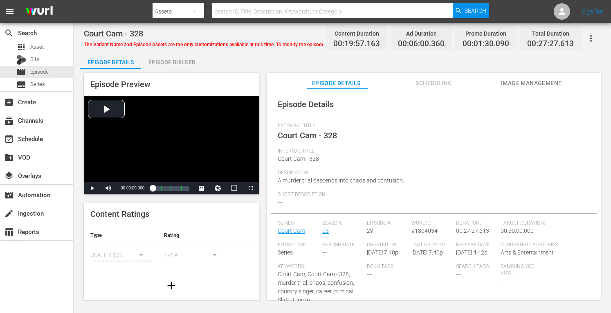
click at [166, 63] on div "Episode Builder" at bounding box center [171, 62] width 61 height 20
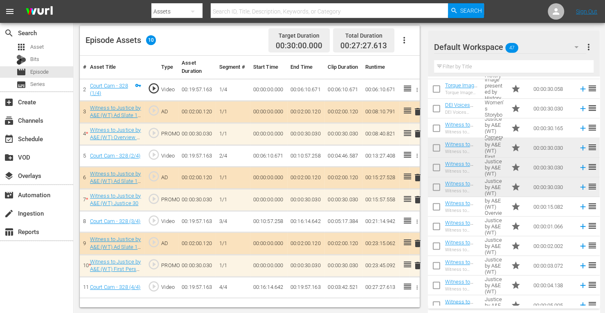
scroll to position [689, 0]
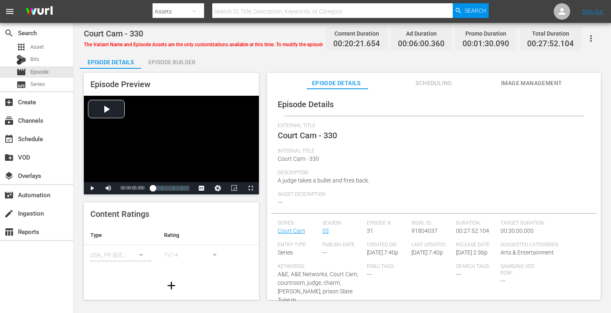
click at [169, 60] on div "Episode Builder" at bounding box center [171, 62] width 61 height 20
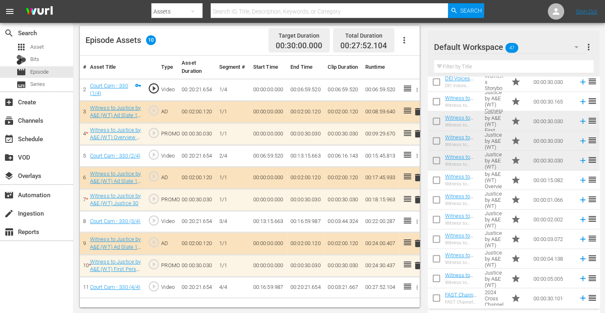
scroll to position [714, 0]
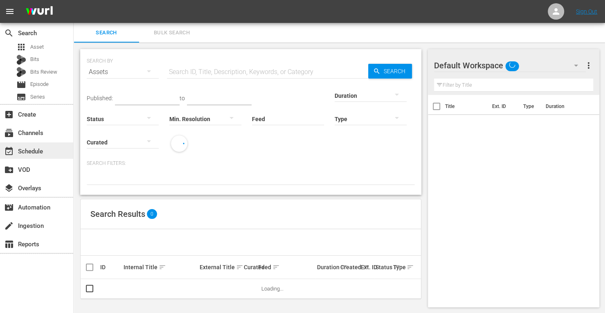
click at [41, 149] on div "event_available Schedule" at bounding box center [23, 149] width 46 height 7
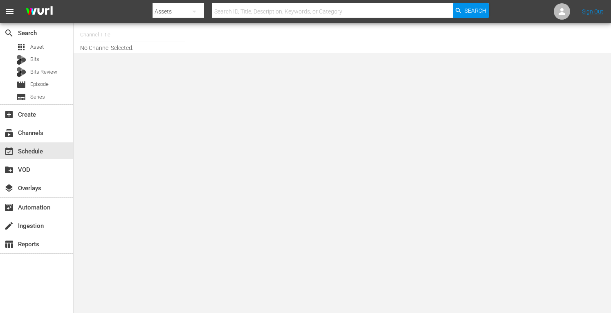
click at [106, 43] on input "text" at bounding box center [132, 35] width 105 height 20
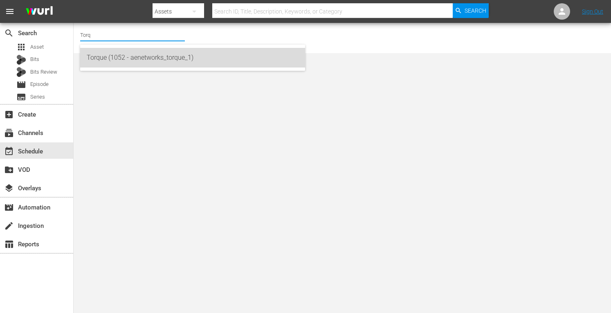
click at [108, 56] on div "Torque (1052 - aenetworks_torque_1)" at bounding box center [193, 58] width 212 height 20
type input "Torque (1052 - aenetworks_torque_1)"
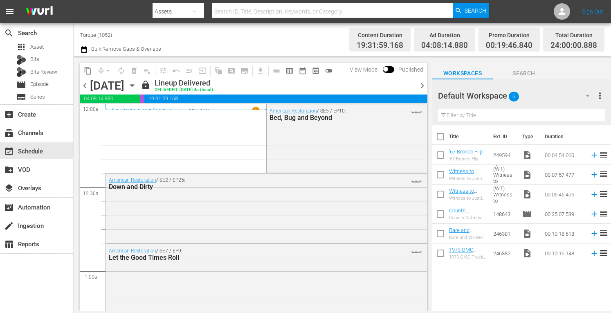
click at [134, 86] on icon "button" at bounding box center [132, 86] width 4 height 2
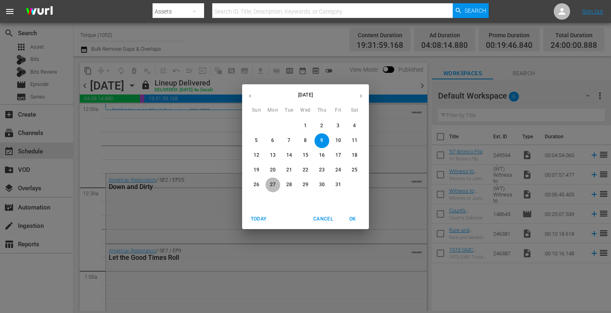
click at [275, 184] on p "27" at bounding box center [273, 184] width 6 height 7
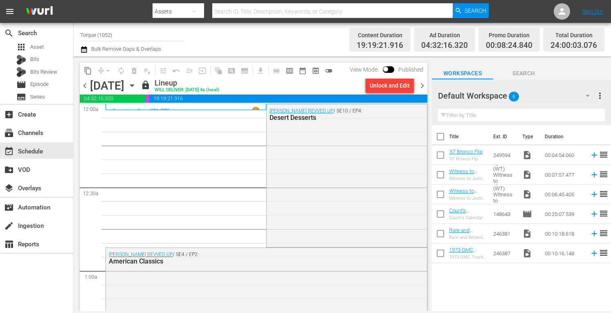
click at [82, 85] on span "chevron_left" at bounding box center [85, 86] width 10 height 10
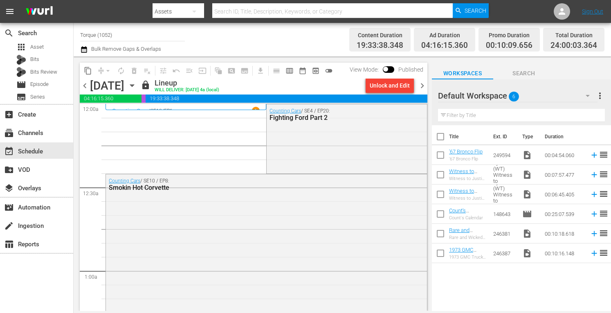
click at [422, 84] on span "chevron_right" at bounding box center [422, 86] width 10 height 10
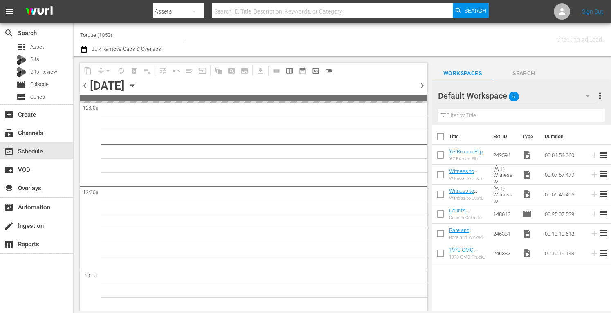
click at [134, 85] on icon "button" at bounding box center [132, 86] width 4 height 2
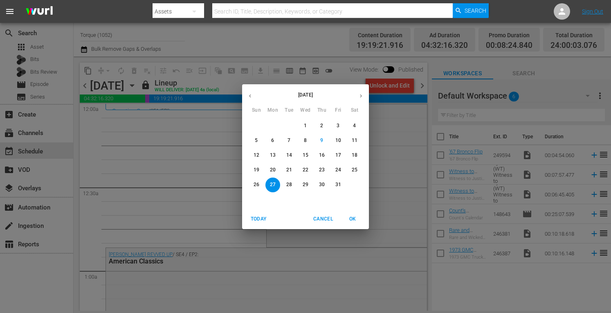
click at [340, 184] on p "31" at bounding box center [339, 184] width 6 height 7
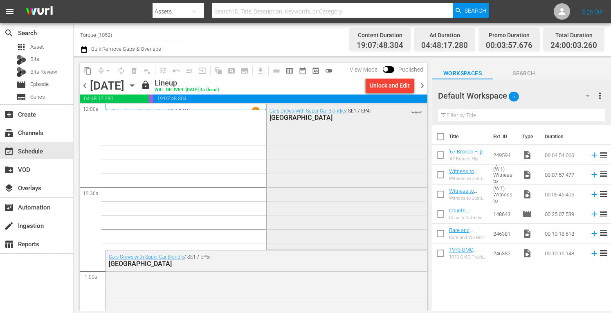
click at [137, 84] on icon "button" at bounding box center [132, 85] width 9 height 9
click p "27"
click at [151, 36] on input "Torque (1052)" at bounding box center [132, 35] width 105 height 20
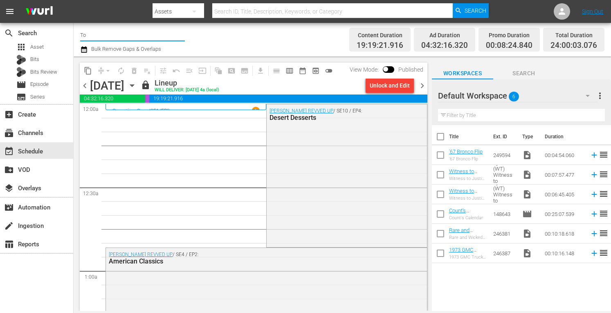
type input "T"
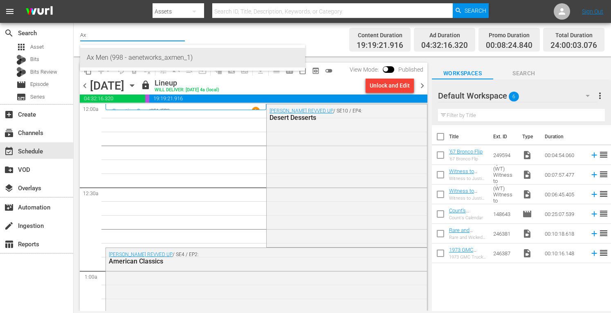
click at [144, 55] on div "Ax Men (998 - aenetworks_axmen_1)" at bounding box center [193, 58] width 212 height 20
type input "Ax Men (998 - aenetworks_axmen_1)"
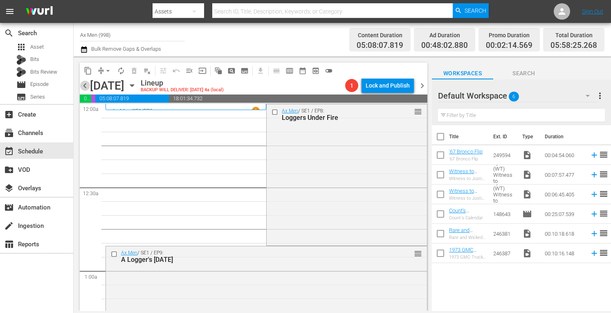
click at [86, 83] on span "chevron_left" at bounding box center [85, 86] width 10 height 10
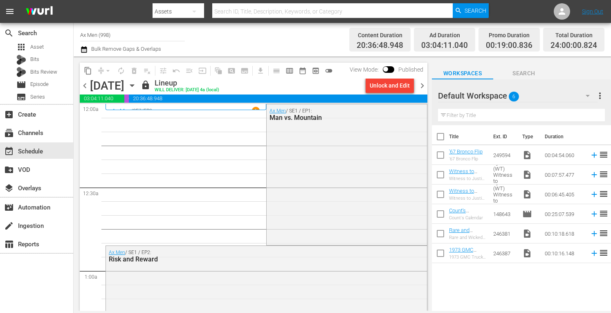
click at [422, 88] on span "chevron_right" at bounding box center [422, 86] width 10 height 10
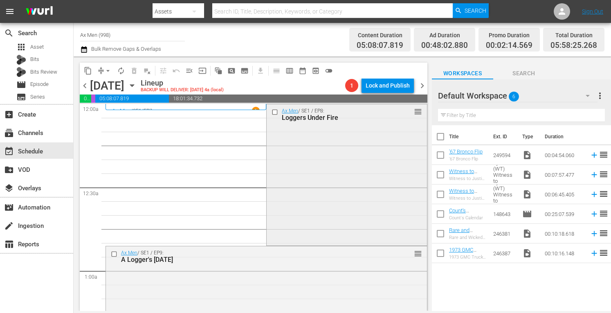
click at [291, 128] on div "Ax Men / SE1 / EP8: Loggers Under Fire reorder" at bounding box center [347, 174] width 160 height 140
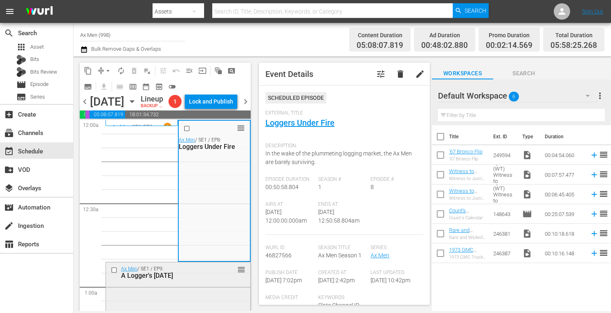
click at [203, 279] on div "A Logger's Thanksgiving" at bounding box center [166, 276] width 91 height 8
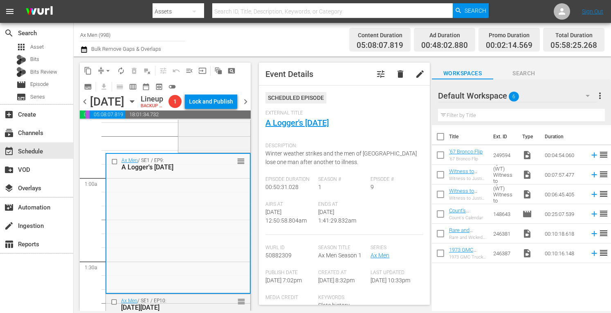
scroll to position [153, 0]
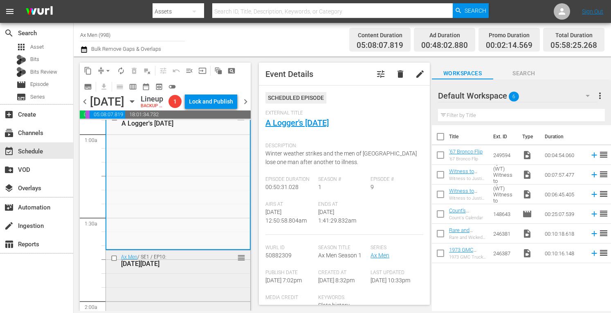
click at [212, 261] on div "reorder" at bounding box center [229, 257] width 34 height 8
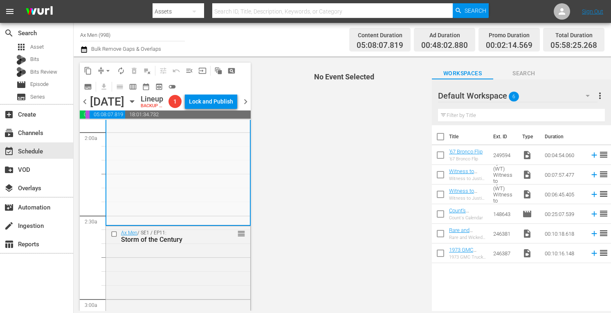
scroll to position [354, 0]
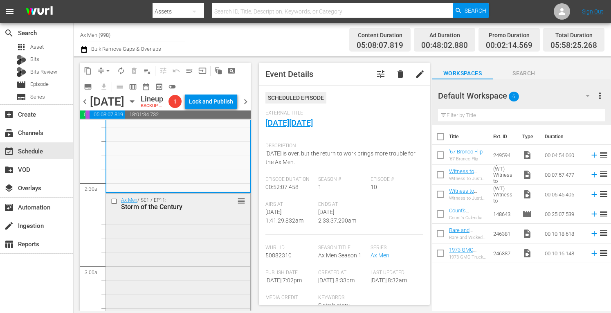
click at [199, 234] on div "Ax Men / SE1 / EP11: Storm of the Century reorder" at bounding box center [178, 265] width 144 height 143
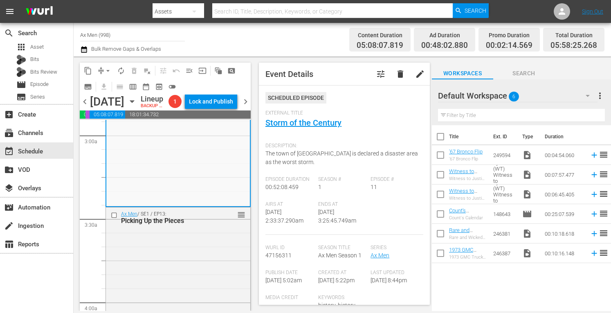
scroll to position [502, 0]
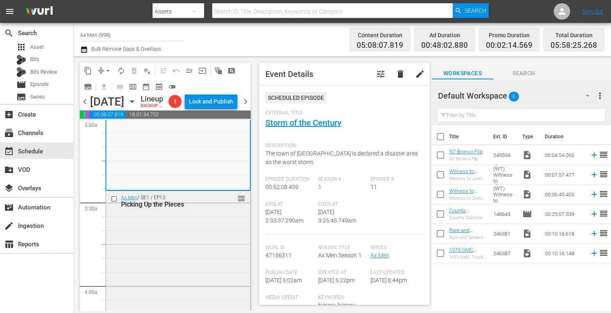
click at [215, 239] on div "Ax Men / SE1 / EP13: Picking Up the Pieces reorder" at bounding box center [178, 261] width 144 height 140
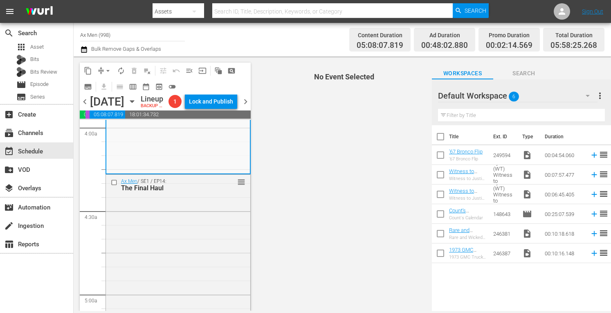
scroll to position [671, 0]
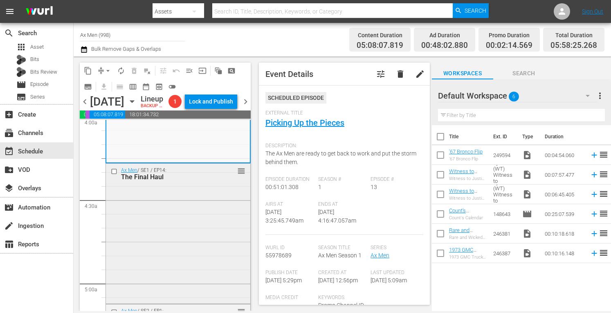
click at [198, 234] on div "Ax Men / SE1 / EP14: The Final Haul reorder" at bounding box center [178, 233] width 144 height 138
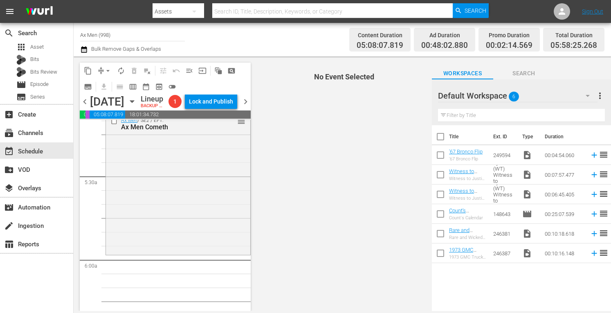
scroll to position [867, 0]
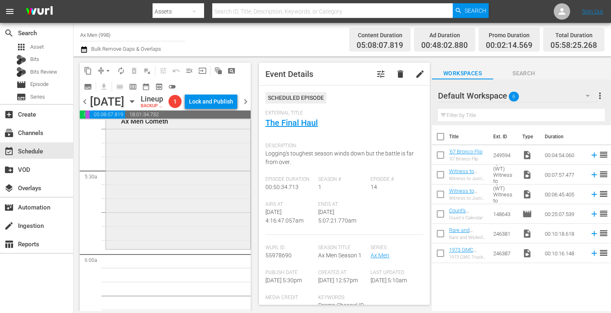
click at [206, 184] on div "Ax Men / SE2 / EP1: Ax Men Cometh reorder" at bounding box center [178, 178] width 144 height 140
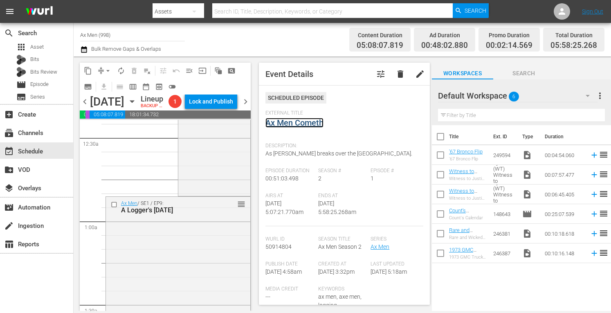
scroll to position [0, 0]
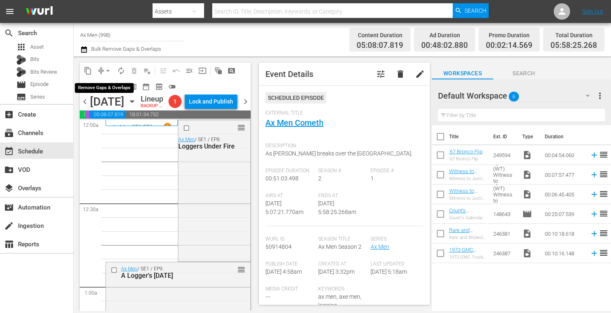
click at [108, 69] on span "arrow_drop_down" at bounding box center [108, 71] width 8 height 8
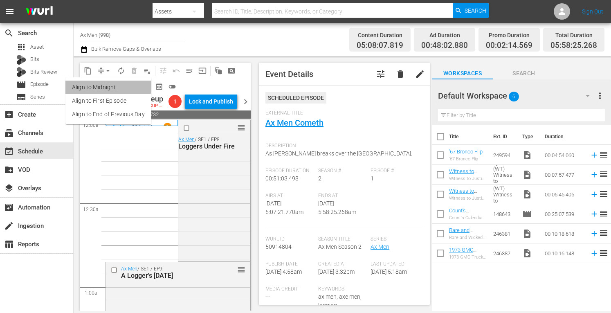
click at [107, 84] on li "Align to Midnight" at bounding box center [108, 88] width 86 height 14
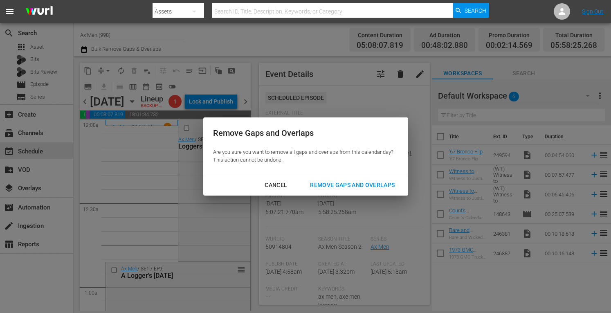
click at [317, 186] on div "Remove Gaps and Overlaps" at bounding box center [353, 185] width 98 height 10
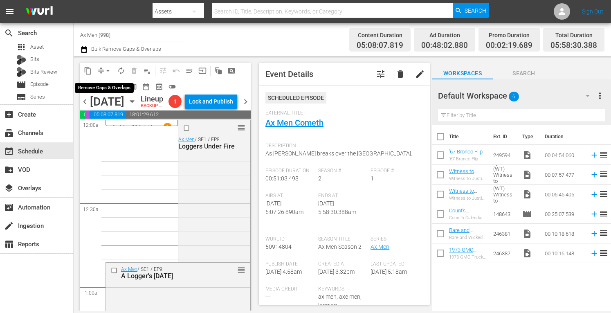
click at [111, 68] on span "arrow_drop_down" at bounding box center [108, 71] width 8 height 8
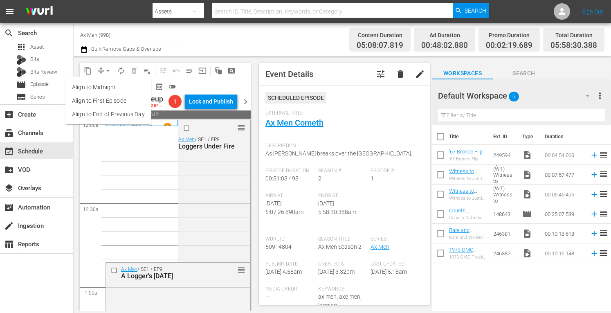
click at [108, 89] on li "Align to Midnight" at bounding box center [108, 88] width 86 height 14
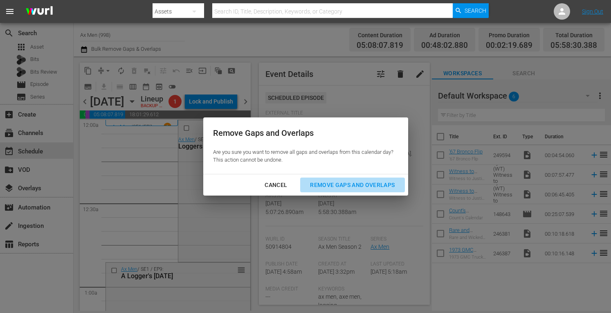
click at [355, 183] on div "Remove Gaps and Overlaps" at bounding box center [353, 185] width 98 height 10
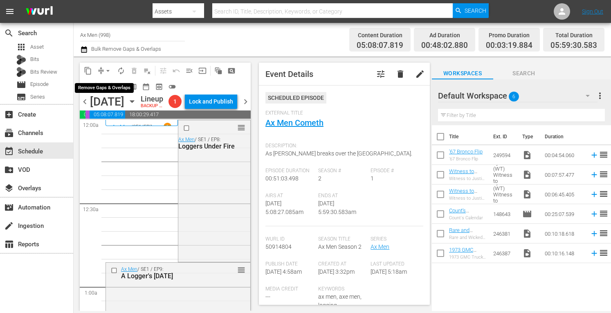
click at [109, 70] on span "arrow_drop_down" at bounding box center [108, 71] width 8 height 8
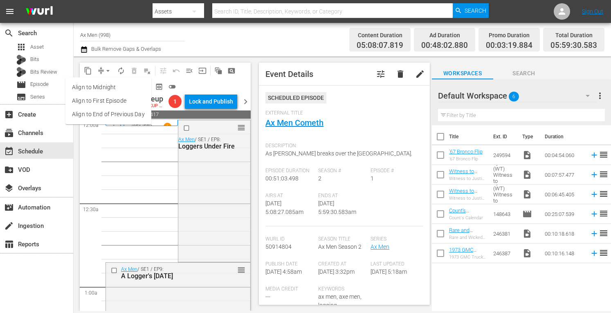
click at [105, 88] on li "Align to Midnight" at bounding box center [108, 88] width 86 height 14
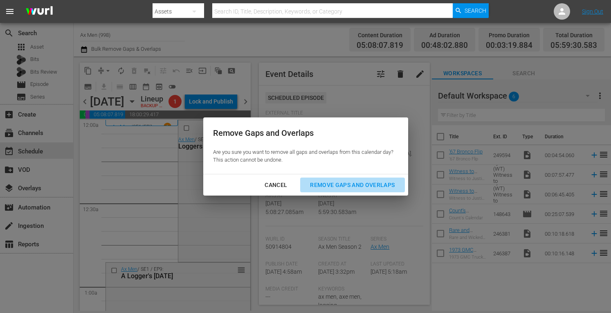
click at [345, 187] on div "Remove Gaps and Overlaps" at bounding box center [353, 185] width 98 height 10
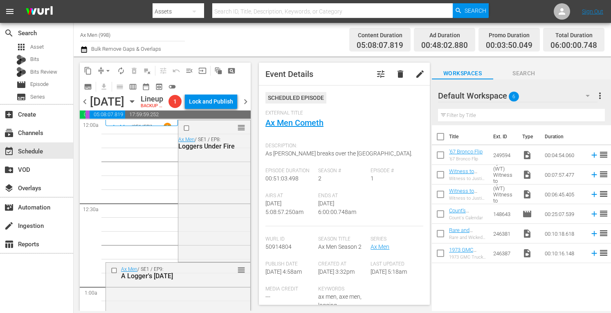
click at [296, 117] on div "External Title Ax Men Cometh" at bounding box center [345, 124] width 158 height 29
click at [122, 65] on button "autorenew_outlined" at bounding box center [121, 70] width 13 height 13
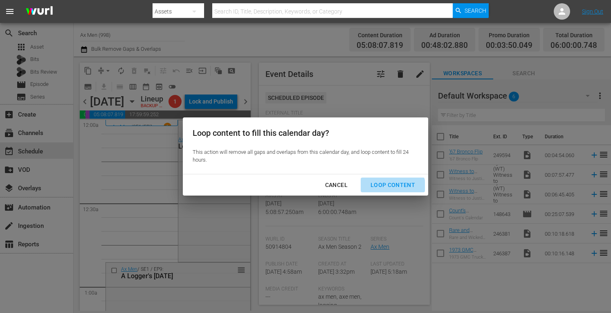
click at [392, 188] on div "Loop Content" at bounding box center [393, 185] width 58 height 10
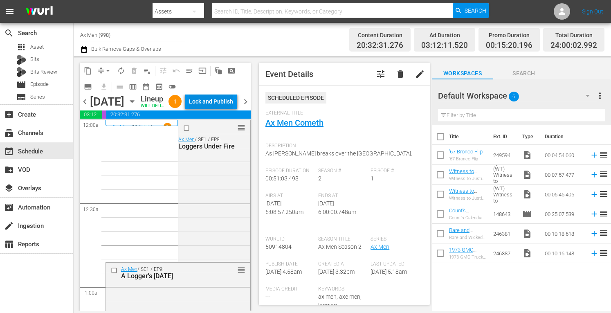
click at [222, 99] on div "Lock and Publish" at bounding box center [211, 101] width 44 height 15
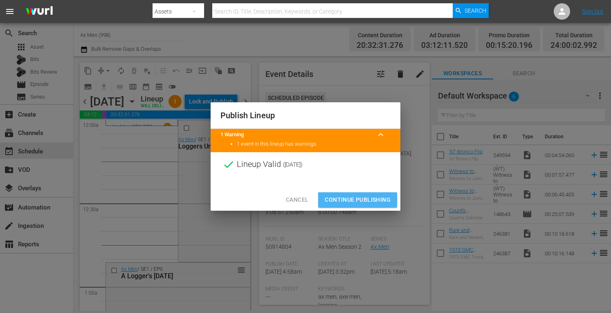
click at [342, 200] on span "Continue Publishing" at bounding box center [358, 200] width 66 height 10
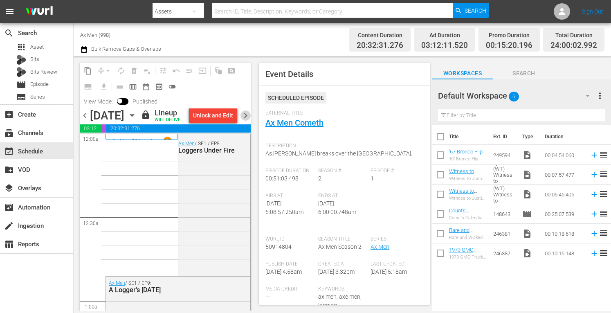
click at [246, 121] on span "chevron_right" at bounding box center [246, 115] width 10 height 10
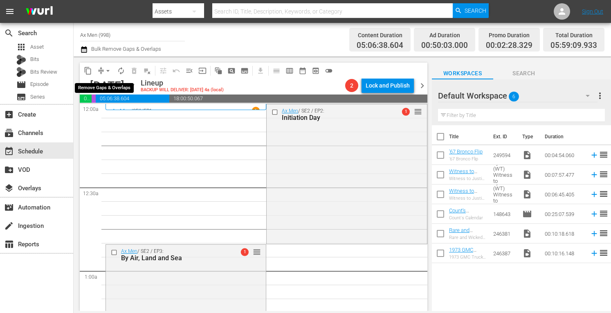
click at [107, 69] on span "arrow_drop_down" at bounding box center [108, 71] width 8 height 8
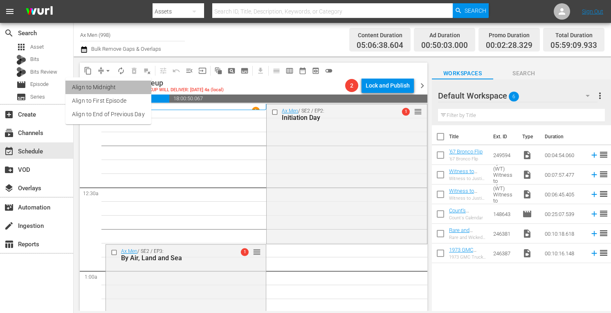
click at [110, 86] on li "Align to Midnight" at bounding box center [108, 88] width 86 height 14
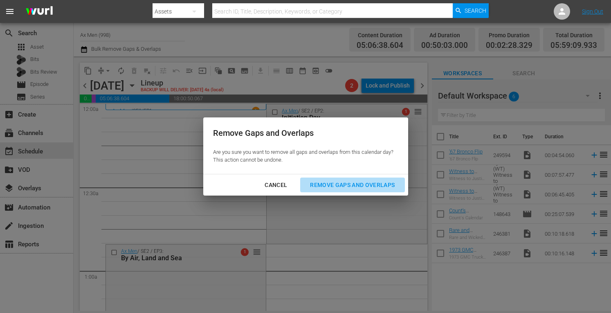
click at [331, 185] on div "Remove Gaps and Overlaps" at bounding box center [353, 185] width 98 height 10
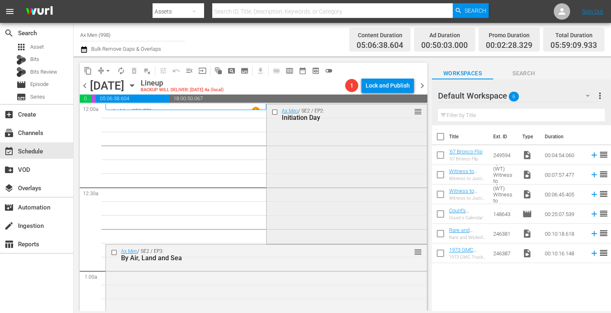
click at [316, 186] on div "Ax Men / SE2 / EP2: Initiation Day reorder" at bounding box center [347, 173] width 160 height 138
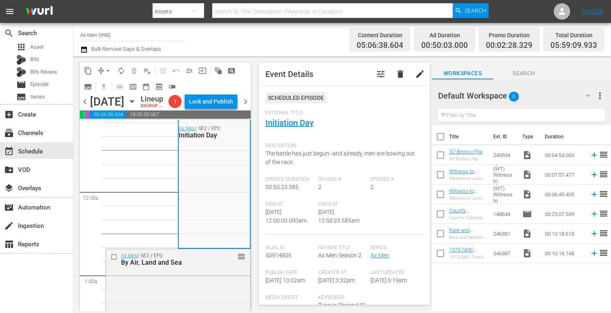
scroll to position [16, 0]
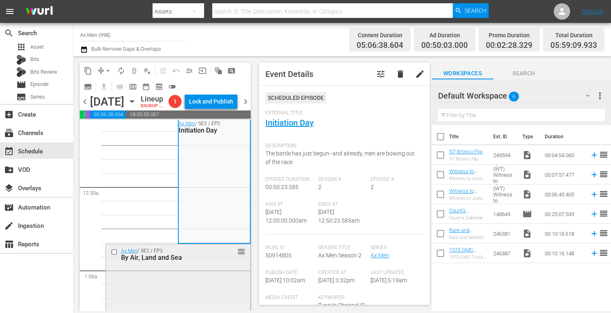
click at [214, 294] on div "Ax Men / SE2 / EP3: By Air, Land and Sea reorder" at bounding box center [178, 316] width 144 height 145
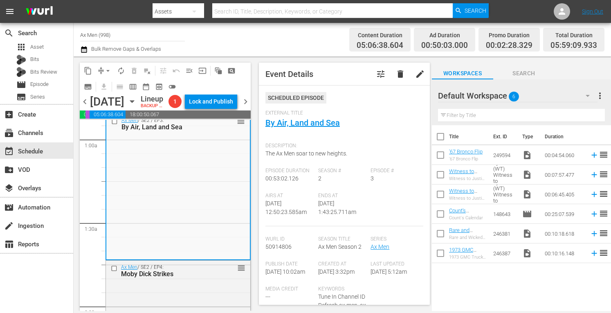
scroll to position [180, 0]
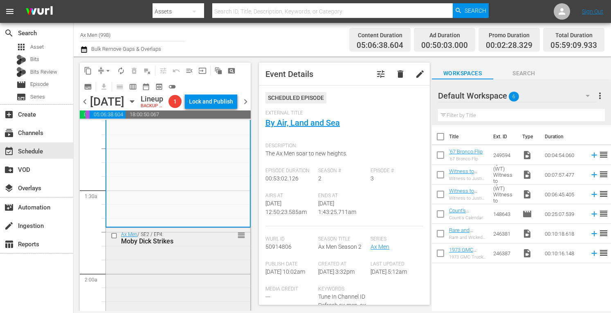
click at [200, 248] on div "Ax Men / SE2 / EP4: Moby Dick Strikes reorder" at bounding box center [178, 238] width 144 height 20
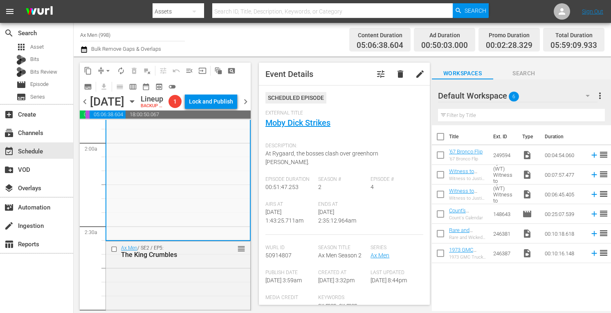
scroll to position [316, 0]
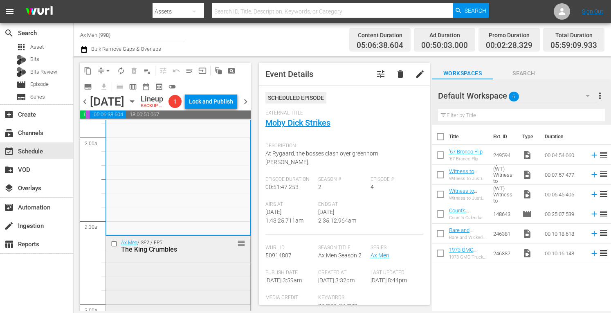
click at [172, 279] on div "Ax Men / SE2 / EP5: The King Crumbles reorder" at bounding box center [178, 306] width 144 height 141
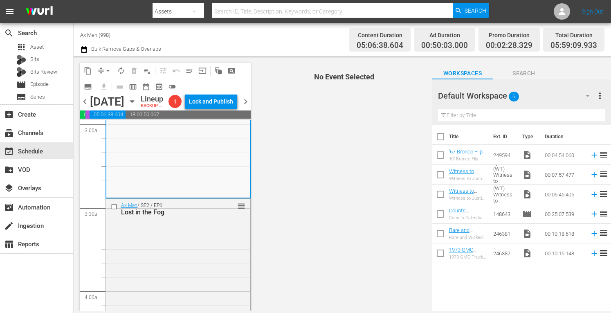
scroll to position [524, 0]
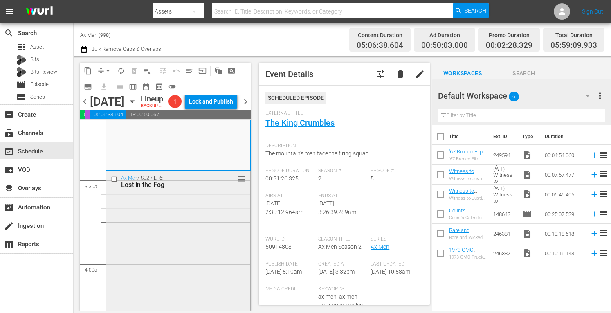
click at [205, 233] on div "Ax Men / SE2 / EP6: Lost in the Fog reorder" at bounding box center [178, 239] width 144 height 137
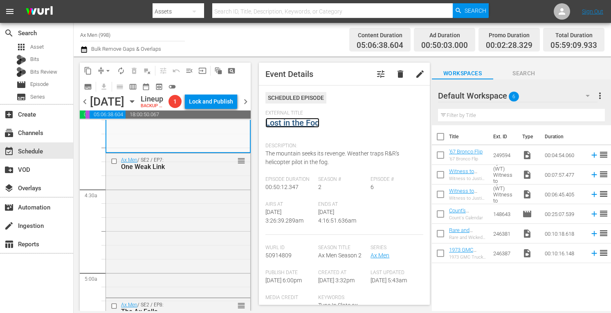
scroll to position [714, 0]
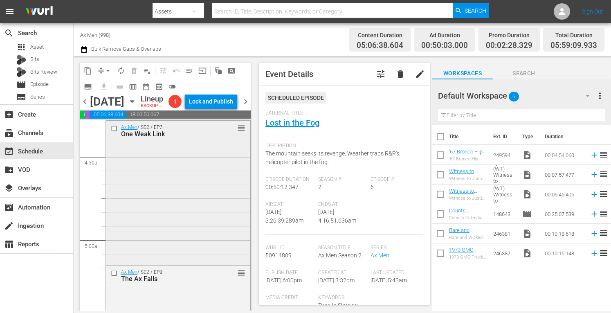
click at [189, 233] on div "Ax Men / SE2 / EP7: One Weak Link reorder" at bounding box center [178, 192] width 144 height 142
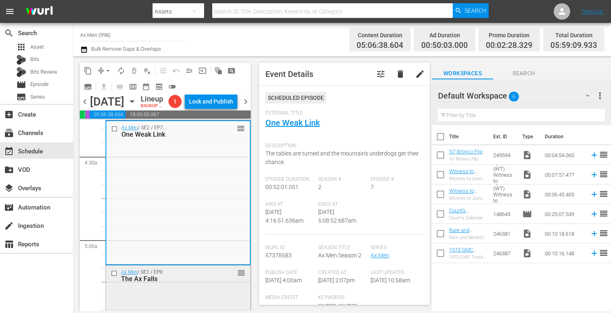
click at [207, 286] on div "Ax Men / SE2 / EP8: The Ax Falls reorder" at bounding box center [178, 276] width 144 height 20
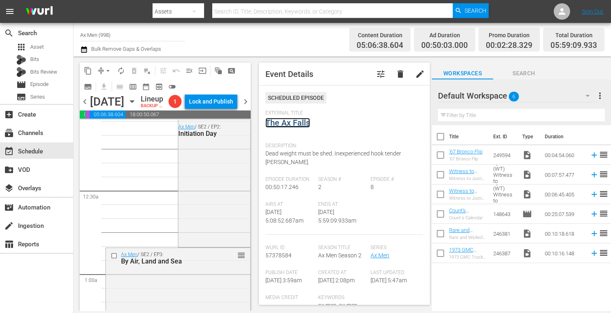
scroll to position [0, 0]
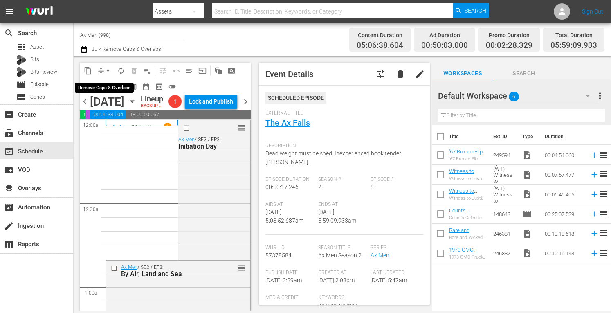
click at [108, 69] on span "arrow_drop_down" at bounding box center [108, 71] width 8 height 8
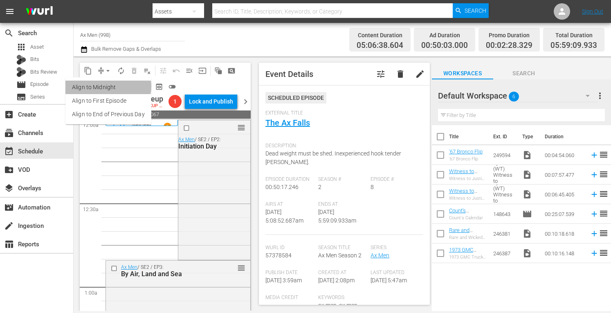
click at [107, 86] on li "Align to Midnight" at bounding box center [108, 88] width 86 height 14
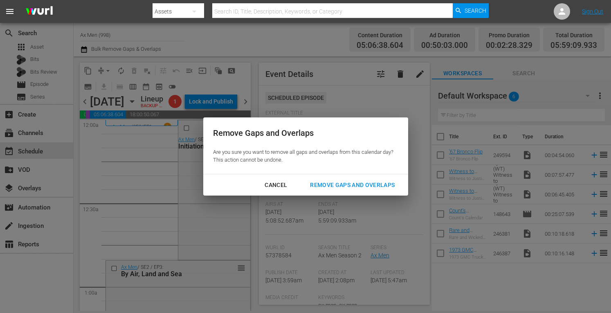
click at [327, 187] on div "Remove Gaps and Overlaps" at bounding box center [353, 185] width 98 height 10
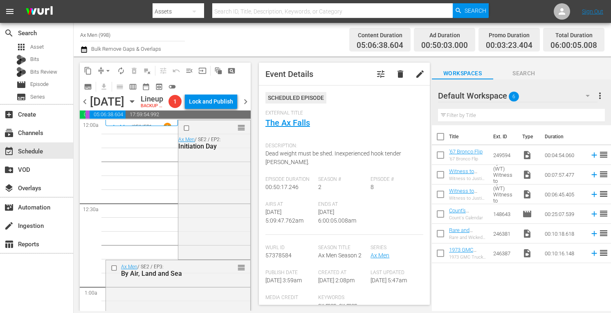
click at [108, 68] on span "arrow_drop_down" at bounding box center [108, 71] width 8 height 8
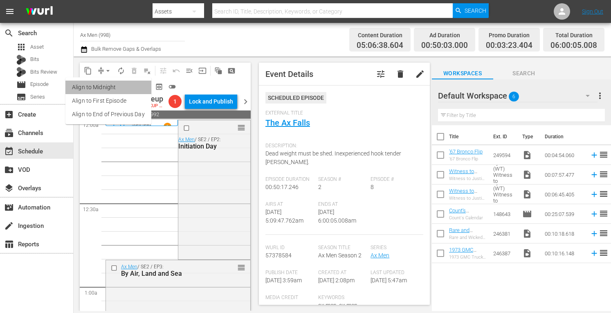
click at [111, 86] on li "Align to Midnight" at bounding box center [108, 88] width 86 height 14
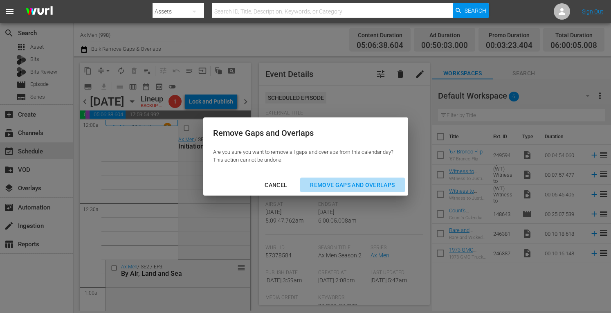
click at [371, 187] on div "Remove Gaps and Overlaps" at bounding box center [353, 185] width 98 height 10
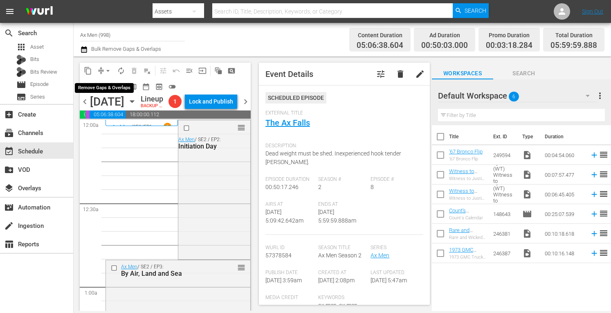
click at [110, 69] on span "arrow_drop_down" at bounding box center [108, 71] width 8 height 8
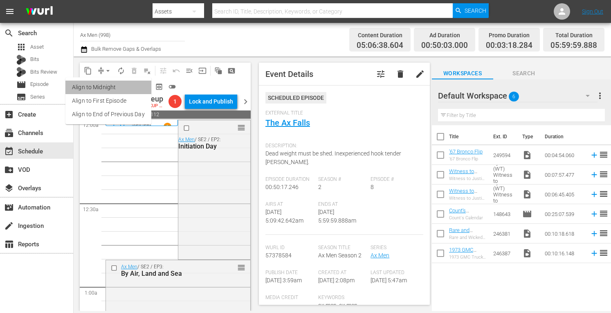
click at [108, 83] on li "Align to Midnight" at bounding box center [108, 88] width 86 height 14
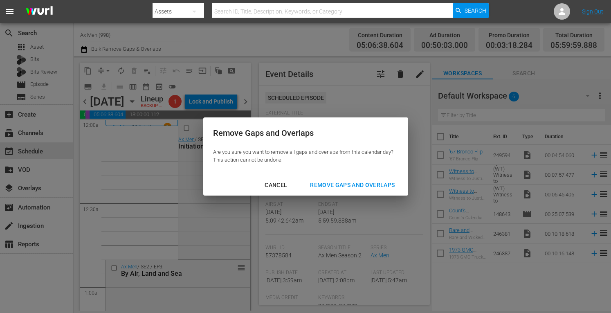
click at [333, 187] on div "Remove Gaps and Overlaps" at bounding box center [353, 185] width 98 height 10
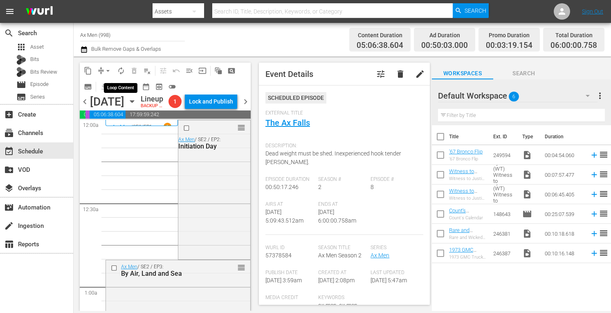
click at [120, 72] on span "autorenew_outlined" at bounding box center [121, 71] width 8 height 8
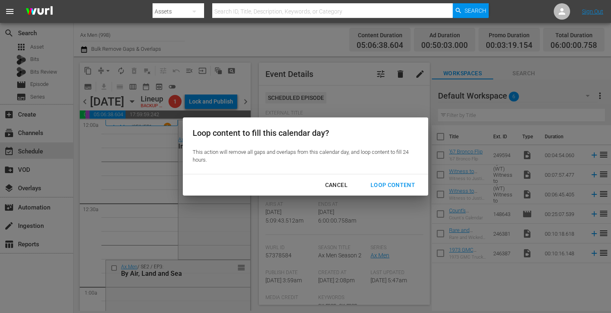
click at [384, 186] on div "Loop Content" at bounding box center [393, 185] width 58 height 10
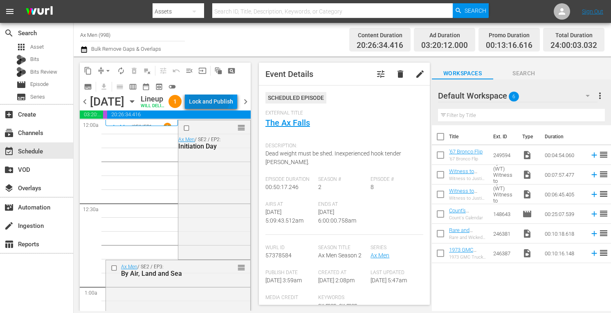
click at [227, 99] on div "Lock and Publish" at bounding box center [211, 101] width 44 height 15
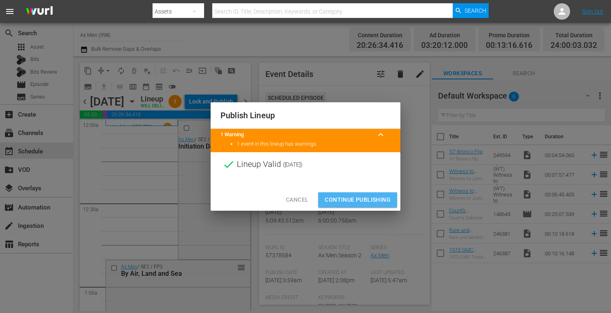
click at [371, 201] on span "Continue Publishing" at bounding box center [358, 200] width 66 height 10
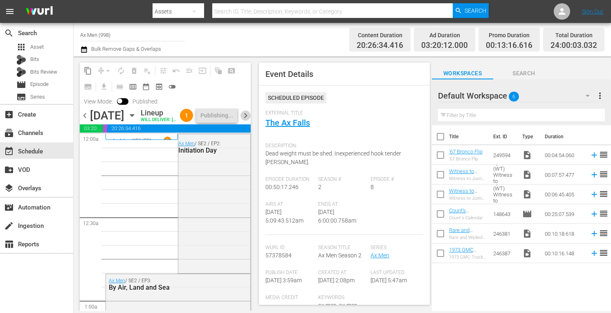
click at [245, 121] on span "chevron_right" at bounding box center [246, 115] width 10 height 10
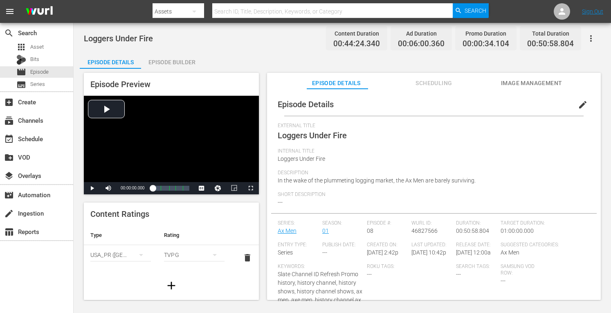
click at [177, 62] on div "Episode Builder" at bounding box center [171, 62] width 61 height 20
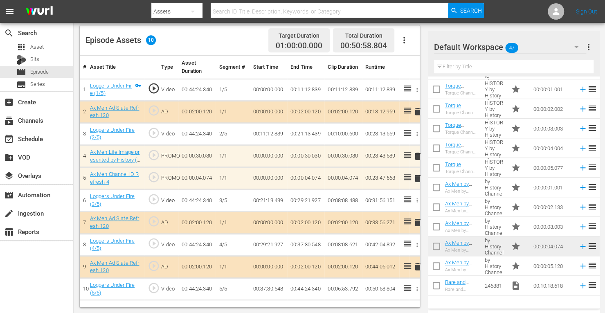
scroll to position [400, 0]
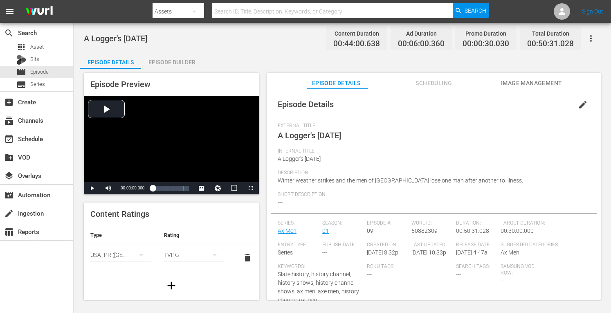
click at [171, 62] on div "Episode Builder" at bounding box center [171, 62] width 61 height 20
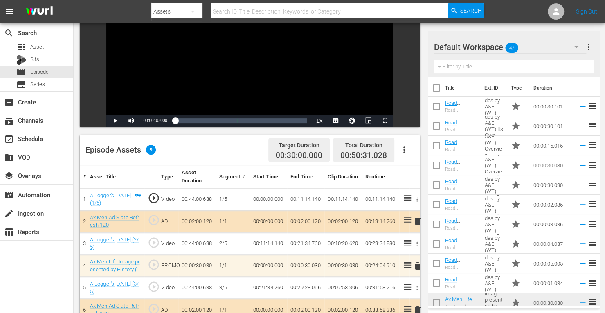
scroll to position [213, 0]
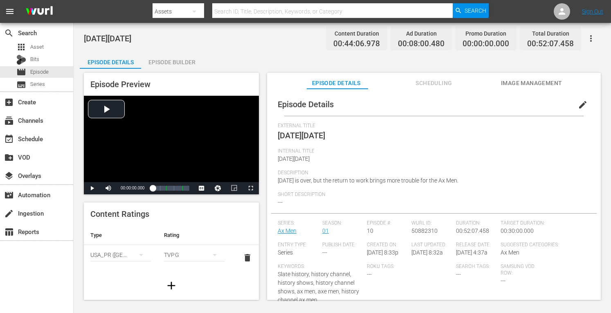
click at [181, 61] on div "Episode Builder" at bounding box center [171, 62] width 61 height 20
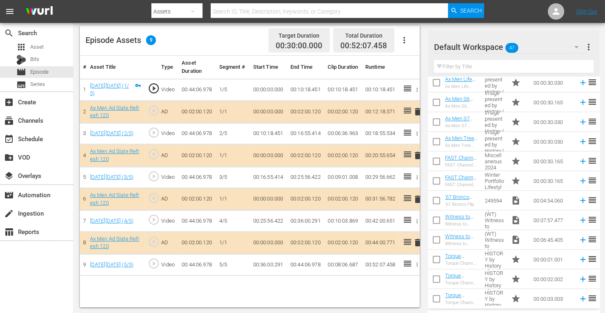
scroll to position [218, 0]
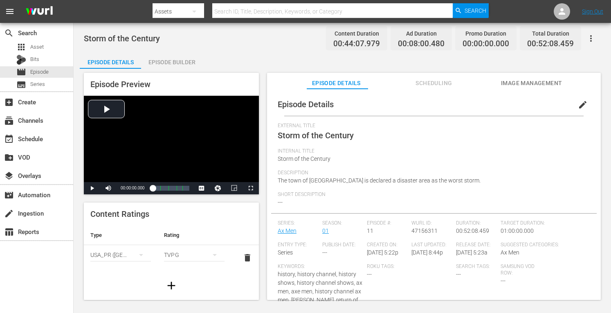
click at [175, 61] on div "Episode Builder" at bounding box center [171, 62] width 61 height 20
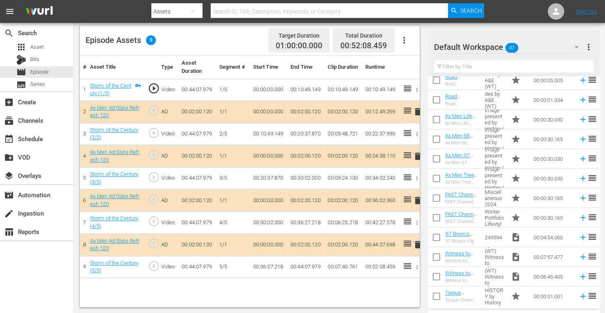
scroll to position [186, 0]
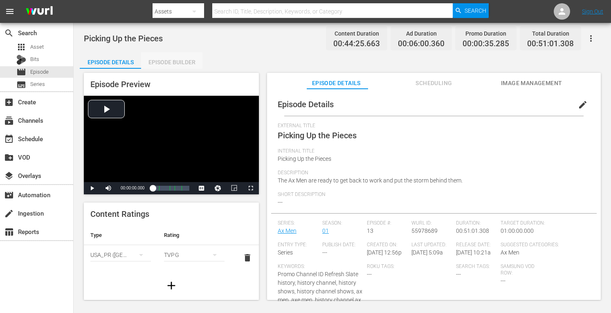
click at [184, 61] on div "Episode Builder" at bounding box center [171, 62] width 61 height 20
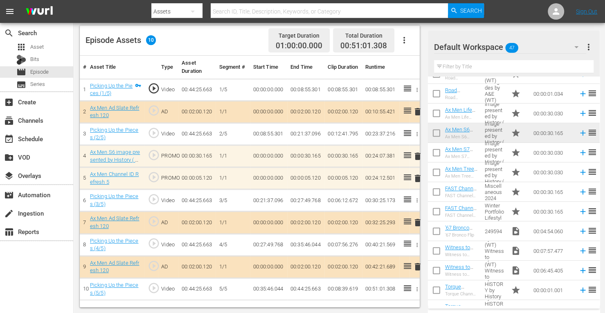
scroll to position [190, 0]
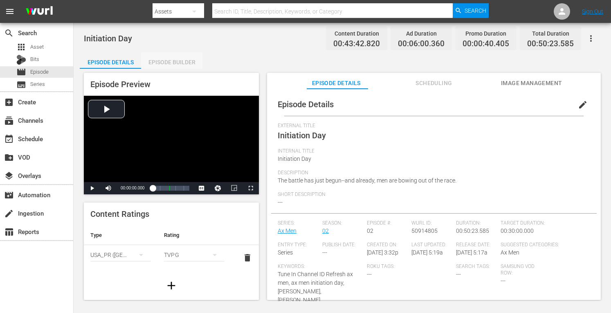
click at [181, 60] on div "Episode Builder" at bounding box center [171, 62] width 61 height 20
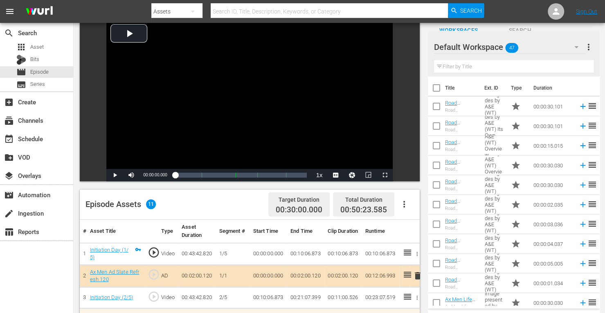
scroll to position [223, 0]
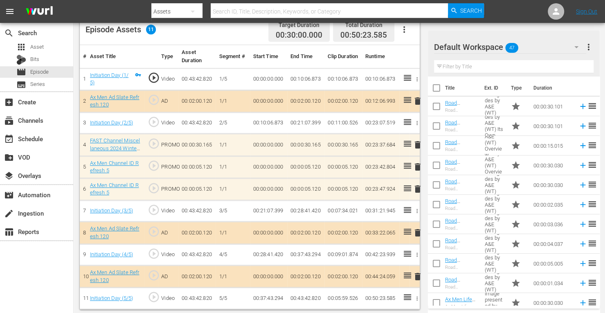
click at [417, 166] on span "delete" at bounding box center [418, 167] width 10 height 10
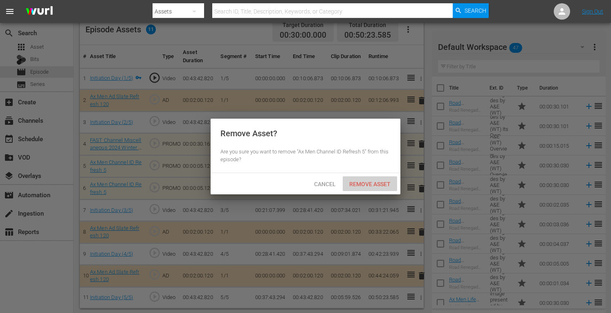
click at [383, 182] on span "Remove Asset" at bounding box center [370, 184] width 54 height 7
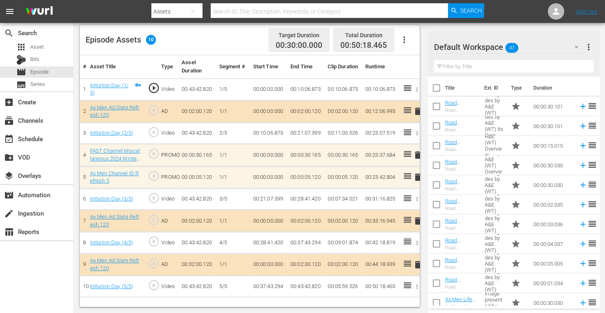
scroll to position [213, 0]
click at [414, 174] on span "delete" at bounding box center [418, 178] width 10 height 10
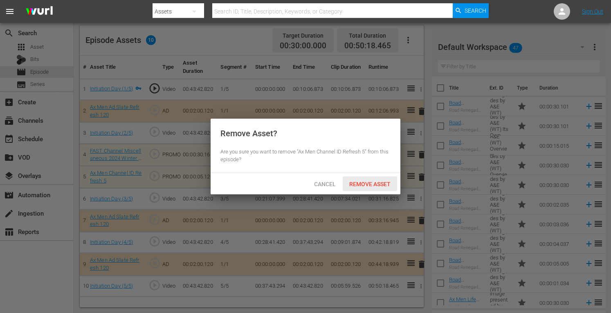
click at [376, 182] on span "Remove Asset" at bounding box center [370, 184] width 54 height 7
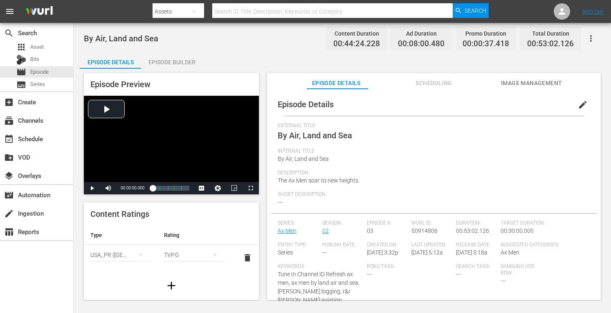
click at [174, 63] on div "Episode Builder" at bounding box center [171, 62] width 61 height 20
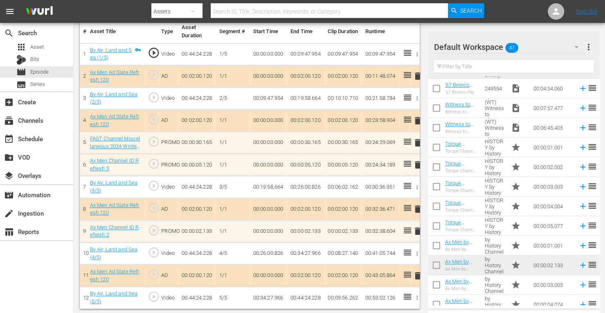
scroll to position [400, 0]
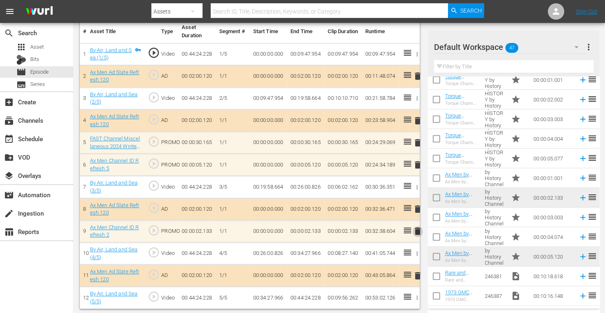
click at [415, 228] on span "delete" at bounding box center [418, 231] width 10 height 10
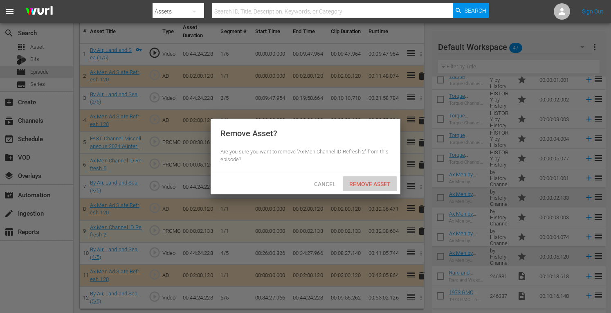
click at [376, 187] on span "Remove Asset" at bounding box center [370, 184] width 54 height 7
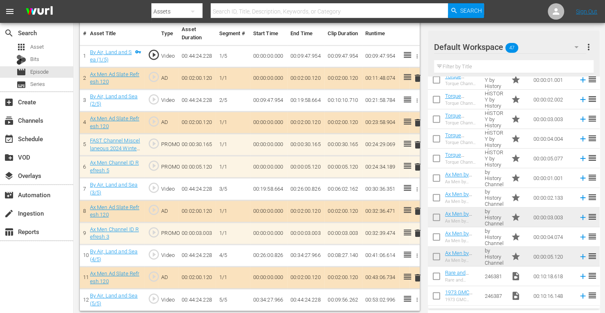
scroll to position [248, 0]
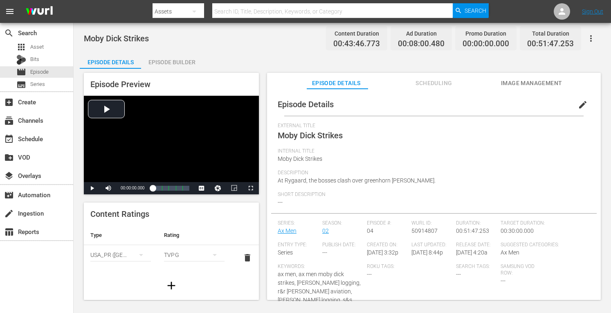
click at [178, 59] on div "Episode Builder" at bounding box center [171, 62] width 61 height 20
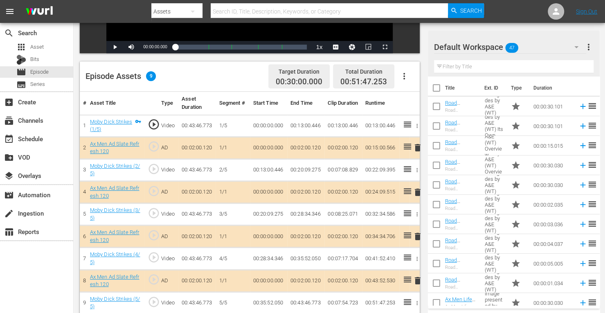
scroll to position [213, 0]
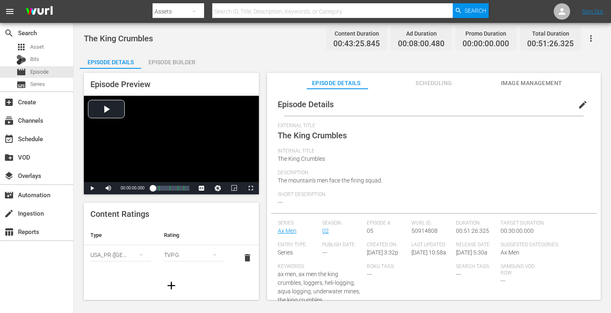
click at [187, 60] on div "Episode Builder" at bounding box center [171, 62] width 61 height 20
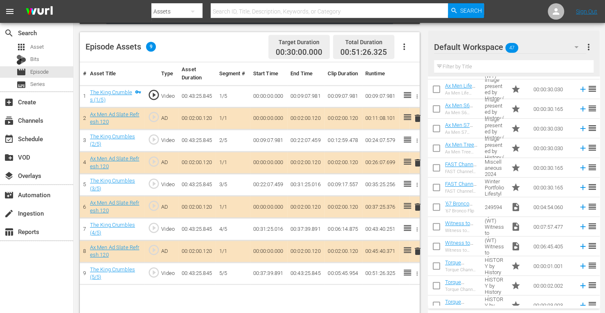
scroll to position [267, 0]
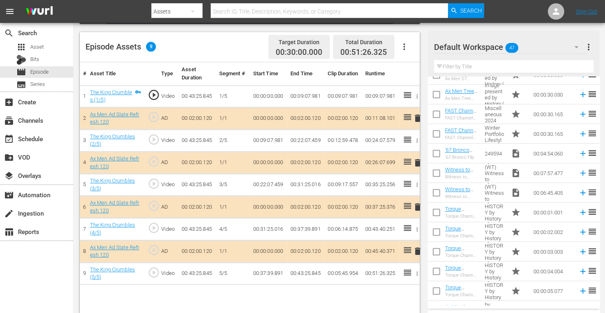
click at [603, 218] on div "The King Crumbles Content Duration 00:43:25.845 Ad Duration 00:08:00.480 Promo …" at bounding box center [339, 68] width 531 height 503
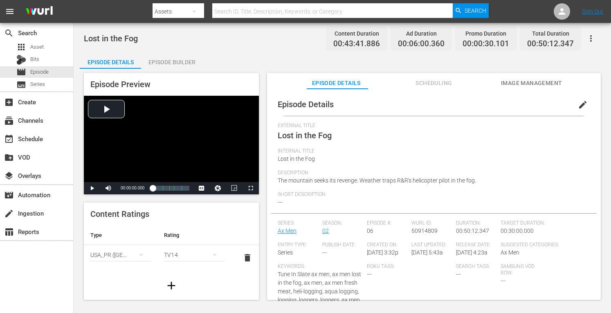
click at [185, 63] on div "Episode Builder" at bounding box center [171, 62] width 61 height 20
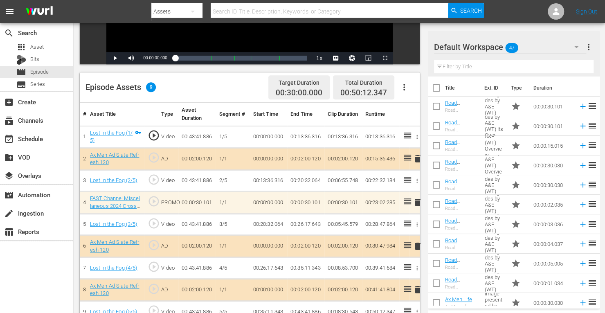
scroll to position [213, 0]
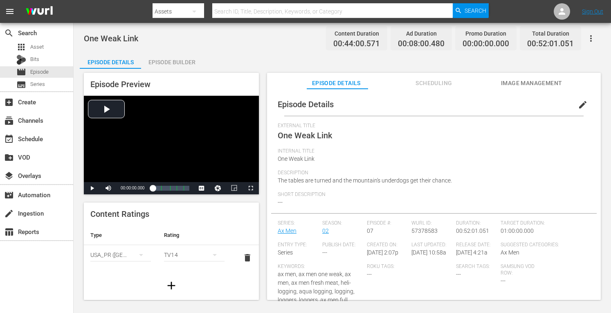
click at [185, 62] on div "Episode Builder" at bounding box center [171, 62] width 61 height 20
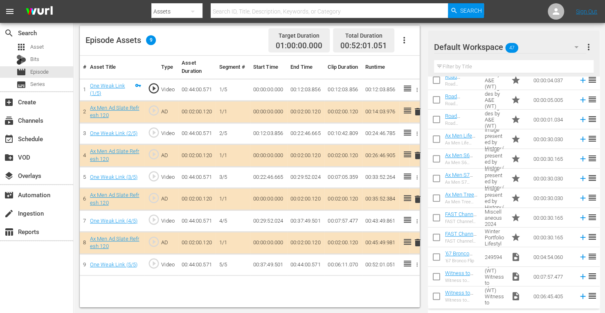
scroll to position [173, 0]
